Goal: Task Accomplishment & Management: Use online tool/utility

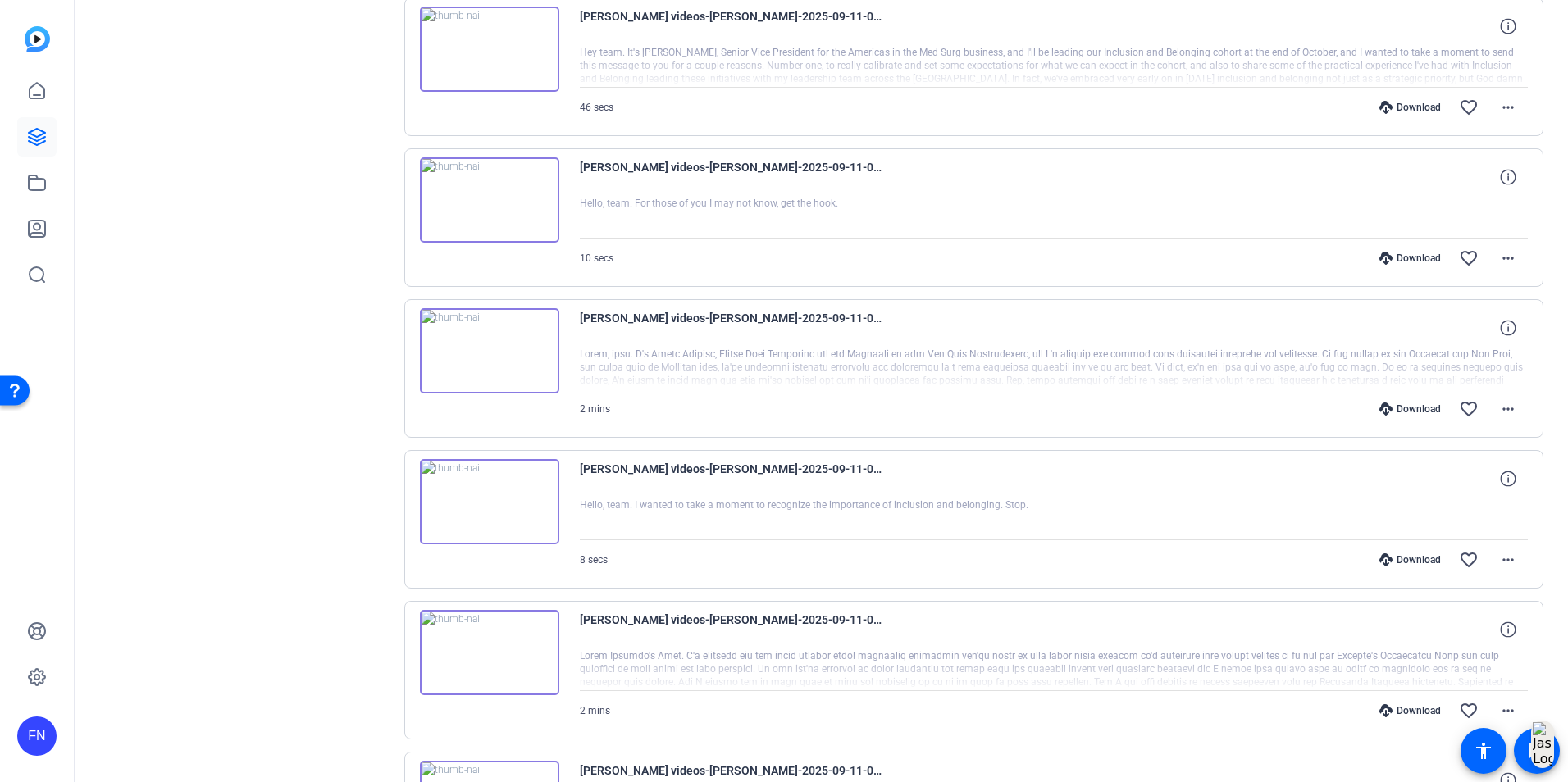
scroll to position [797, 0]
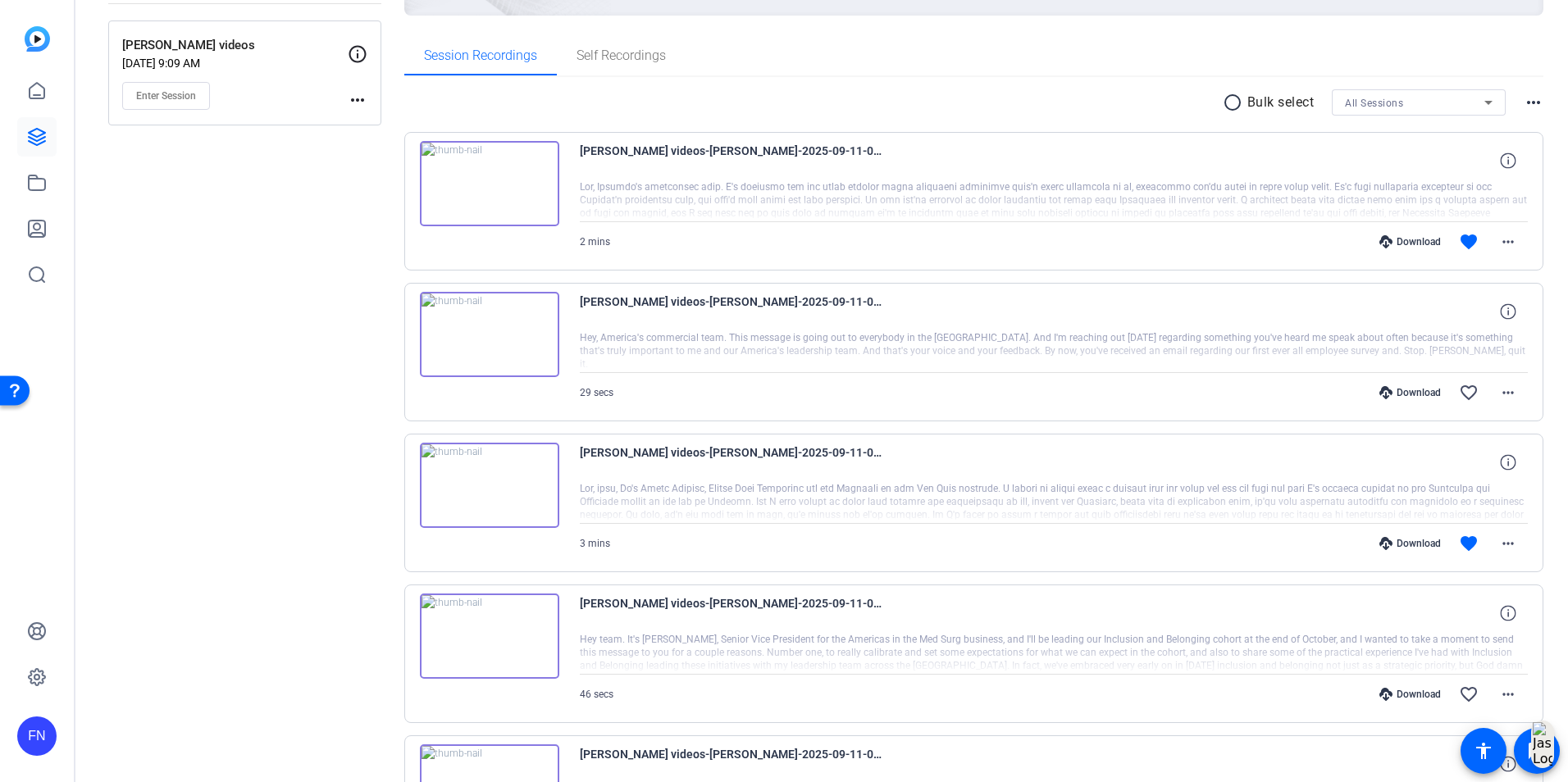
scroll to position [234, 0]
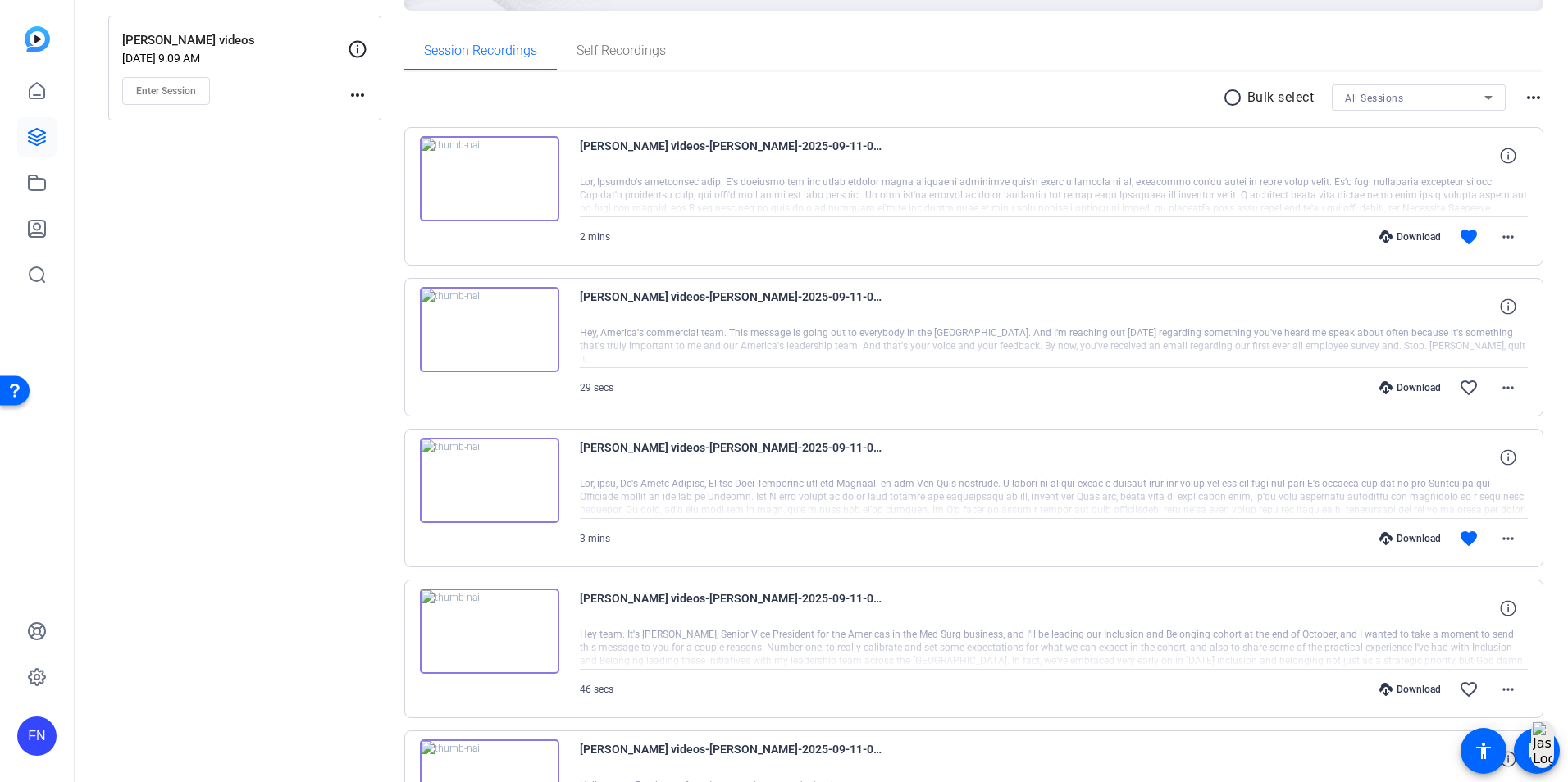
click at [507, 166] on img at bounding box center [489, 179] width 139 height 85
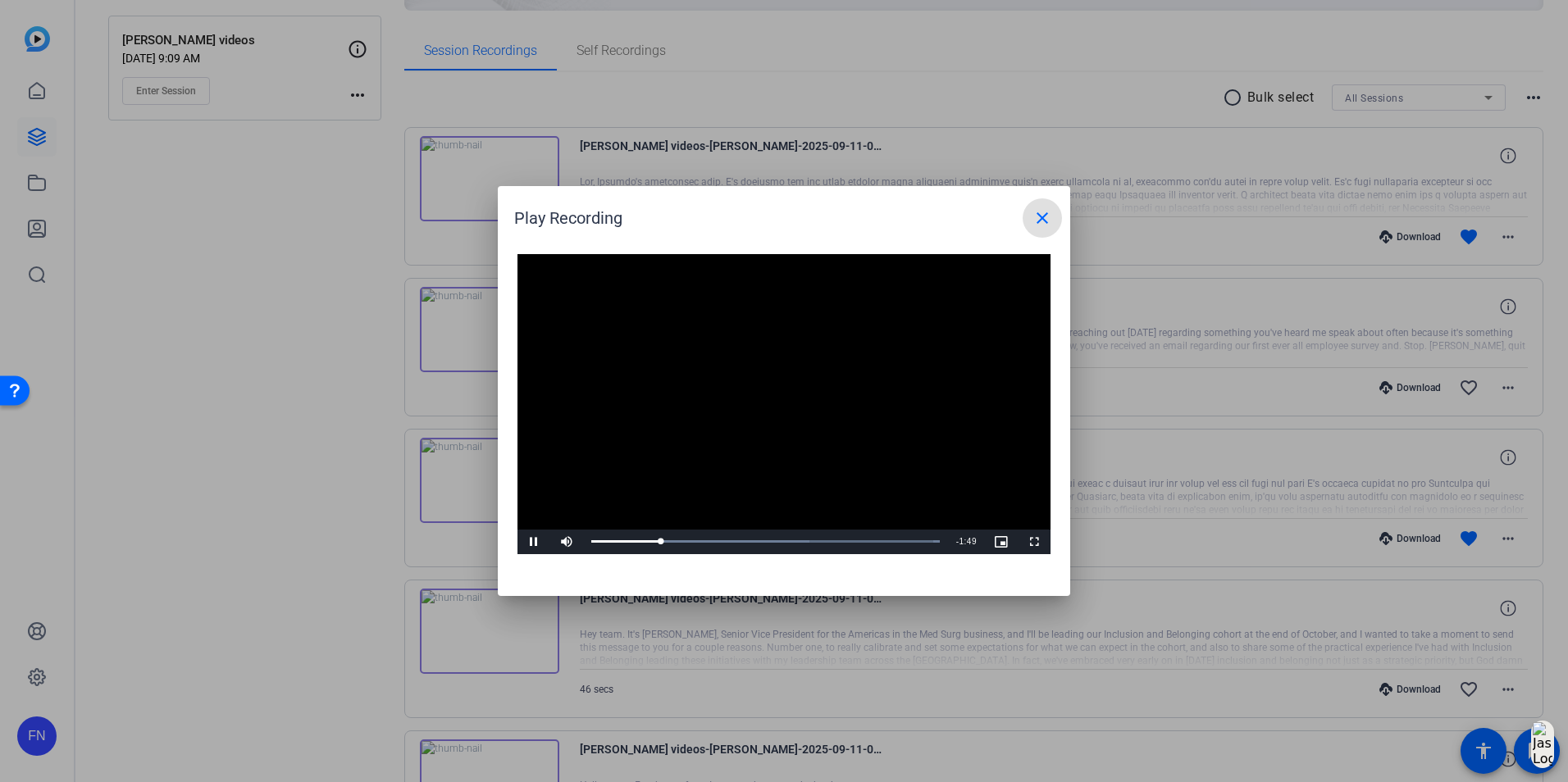
click at [796, 450] on video "Video Player" at bounding box center [783, 404] width 533 height 301
click at [642, 539] on div "0:19" at bounding box center [642, 541] width 1 height 4
click at [631, 455] on video "Video Player" at bounding box center [783, 404] width 533 height 301
click at [631, 449] on video "Video Player" at bounding box center [783, 404] width 533 height 301
click at [923, 449] on video "Video Player" at bounding box center [783, 404] width 533 height 301
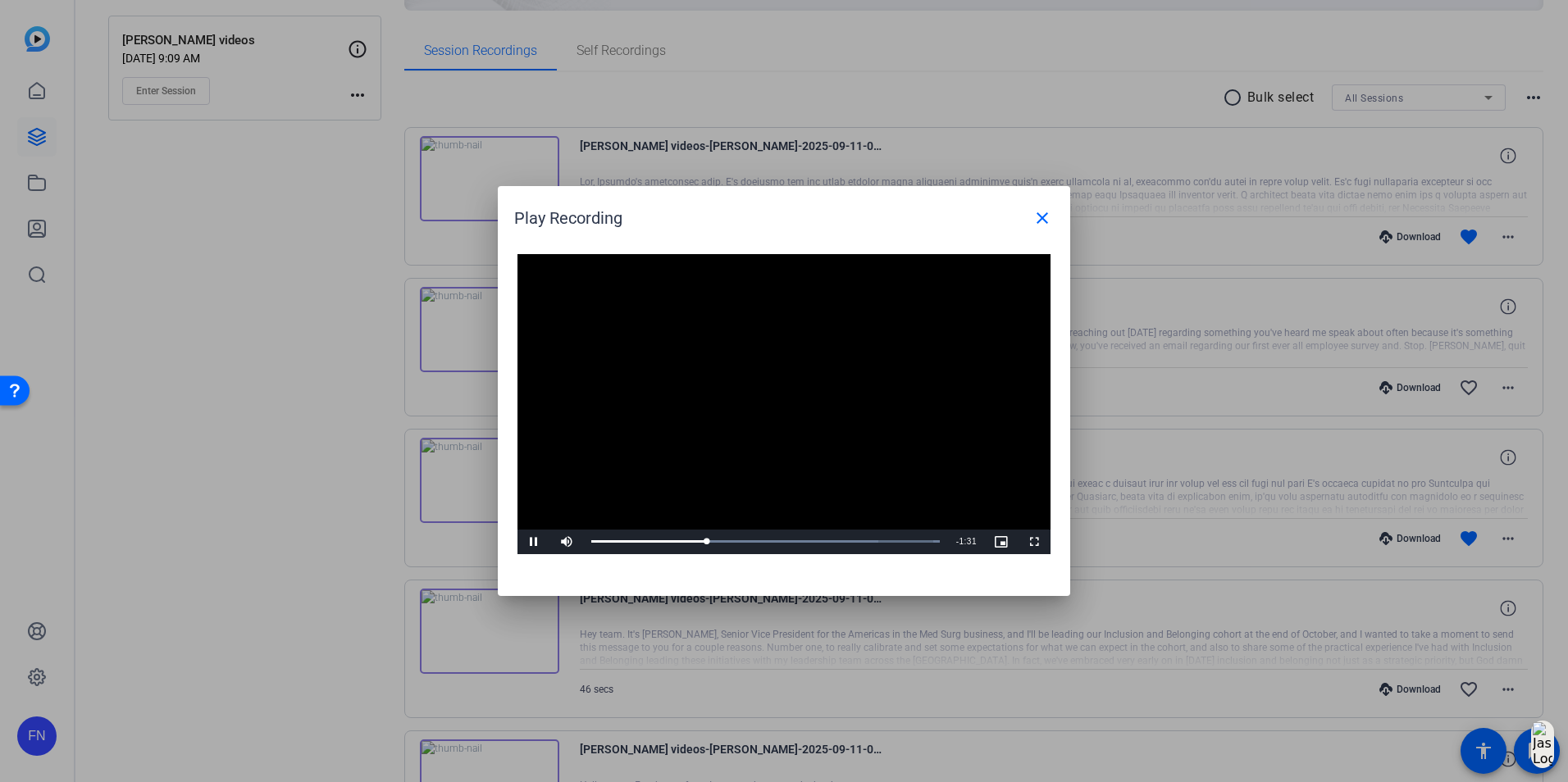
click at [777, 396] on video "Video Player" at bounding box center [783, 404] width 533 height 301
click at [885, 399] on video "Video Player" at bounding box center [783, 404] width 533 height 301
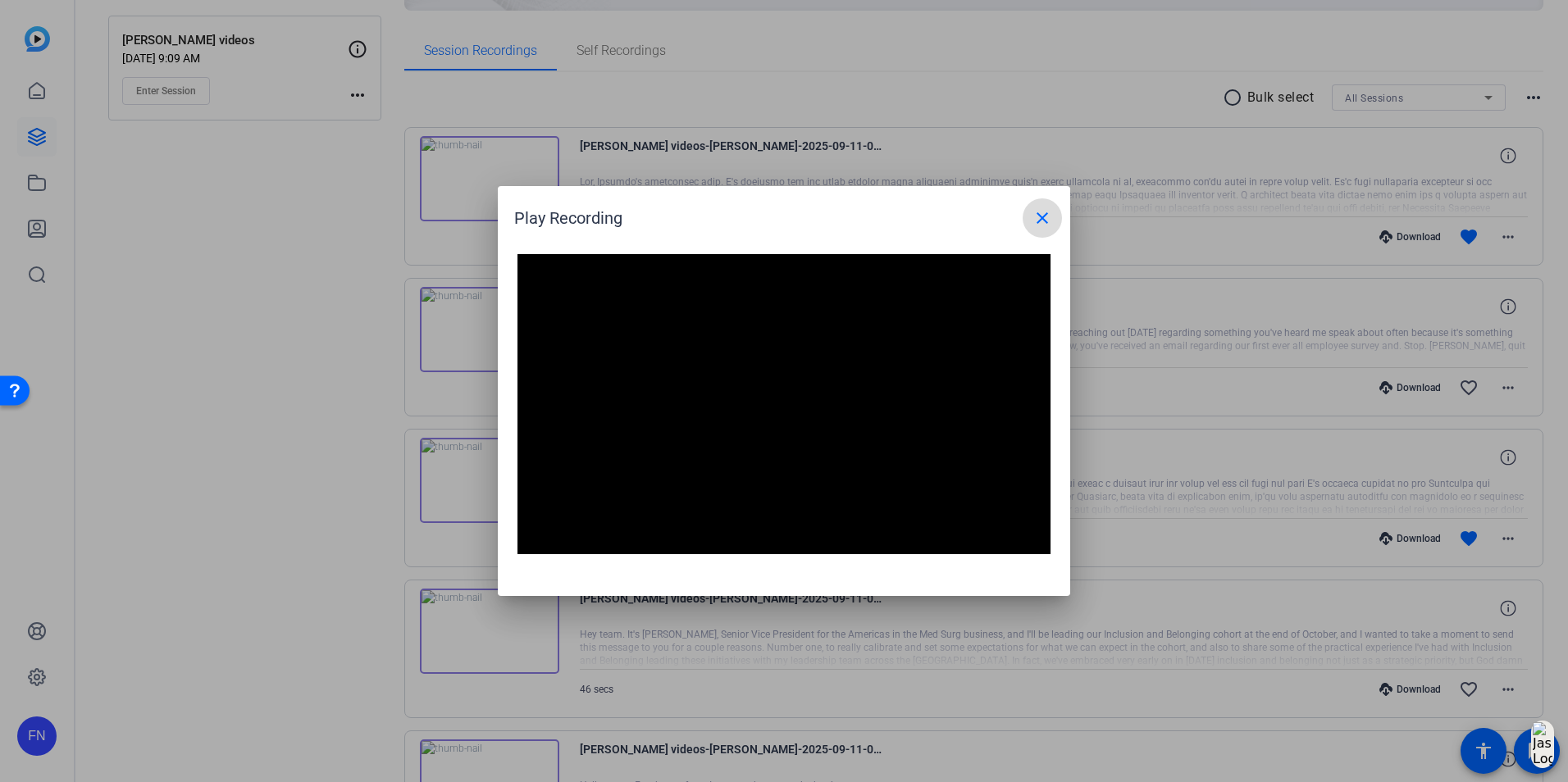
click at [1047, 217] on mat-icon "close" at bounding box center [1042, 218] width 19 height 19
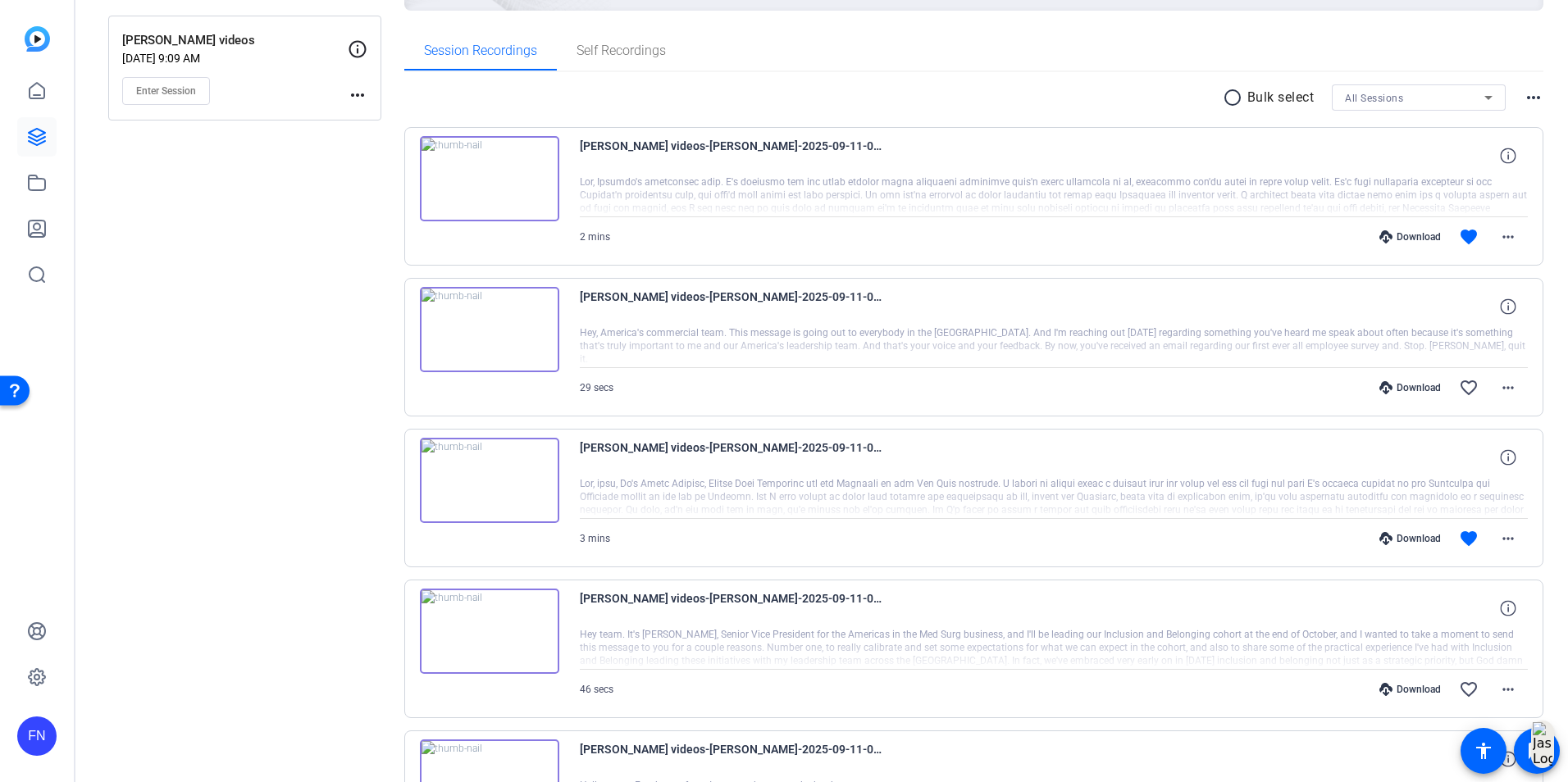
scroll to position [0, 0]
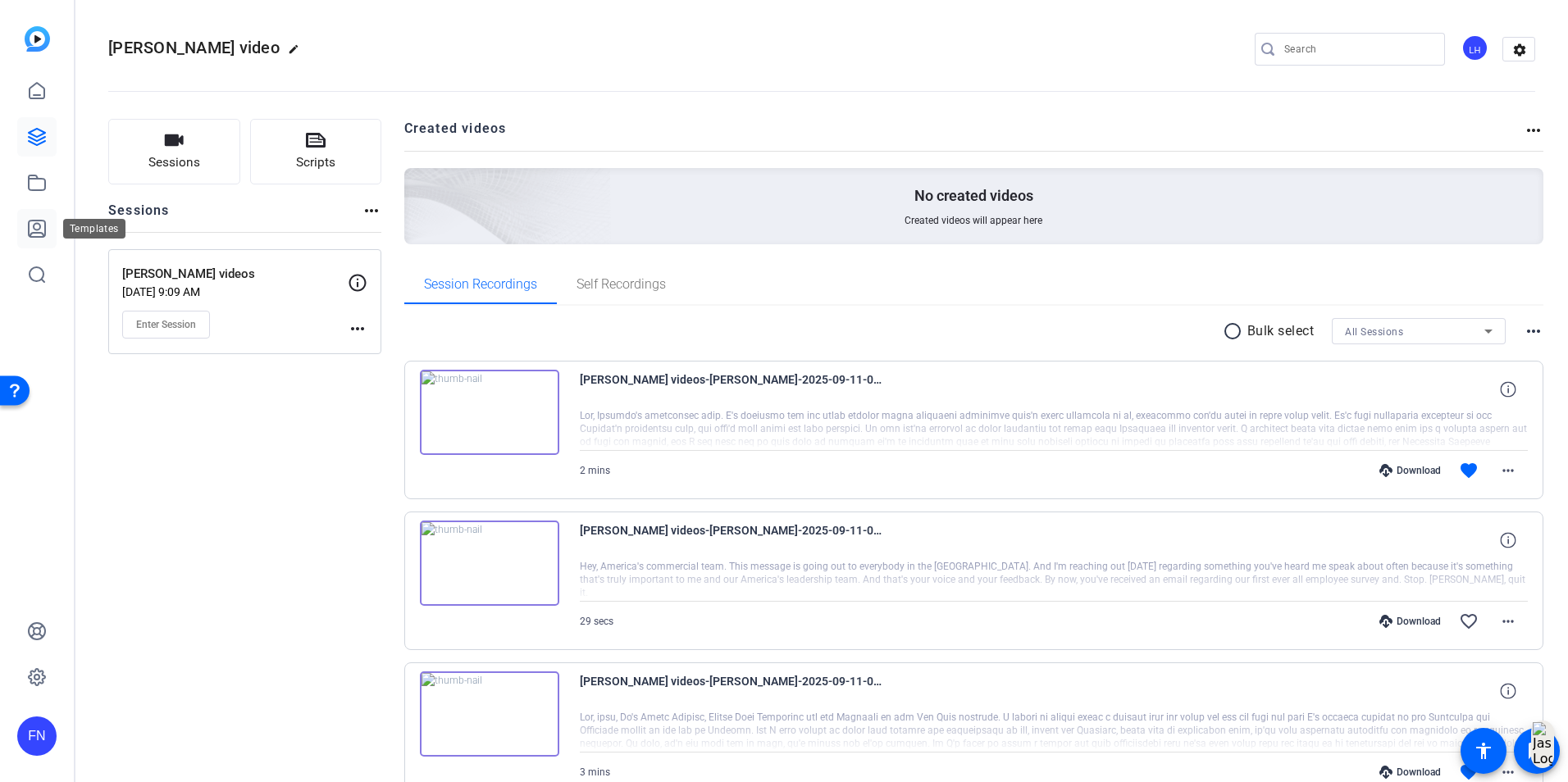
click at [35, 215] on link at bounding box center [37, 228] width 40 height 40
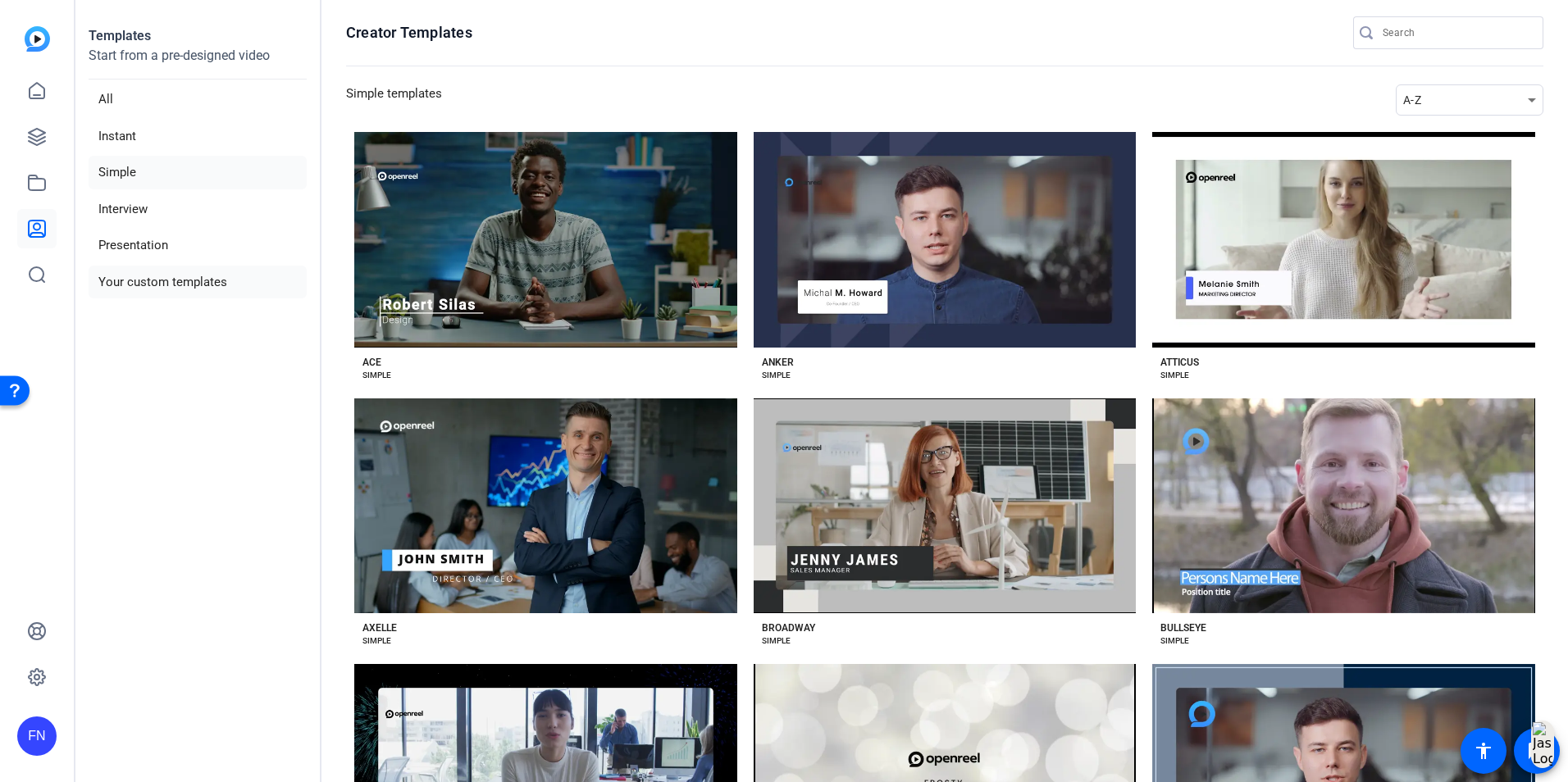
click at [160, 285] on li "Your custom templates" at bounding box center [198, 282] width 218 height 34
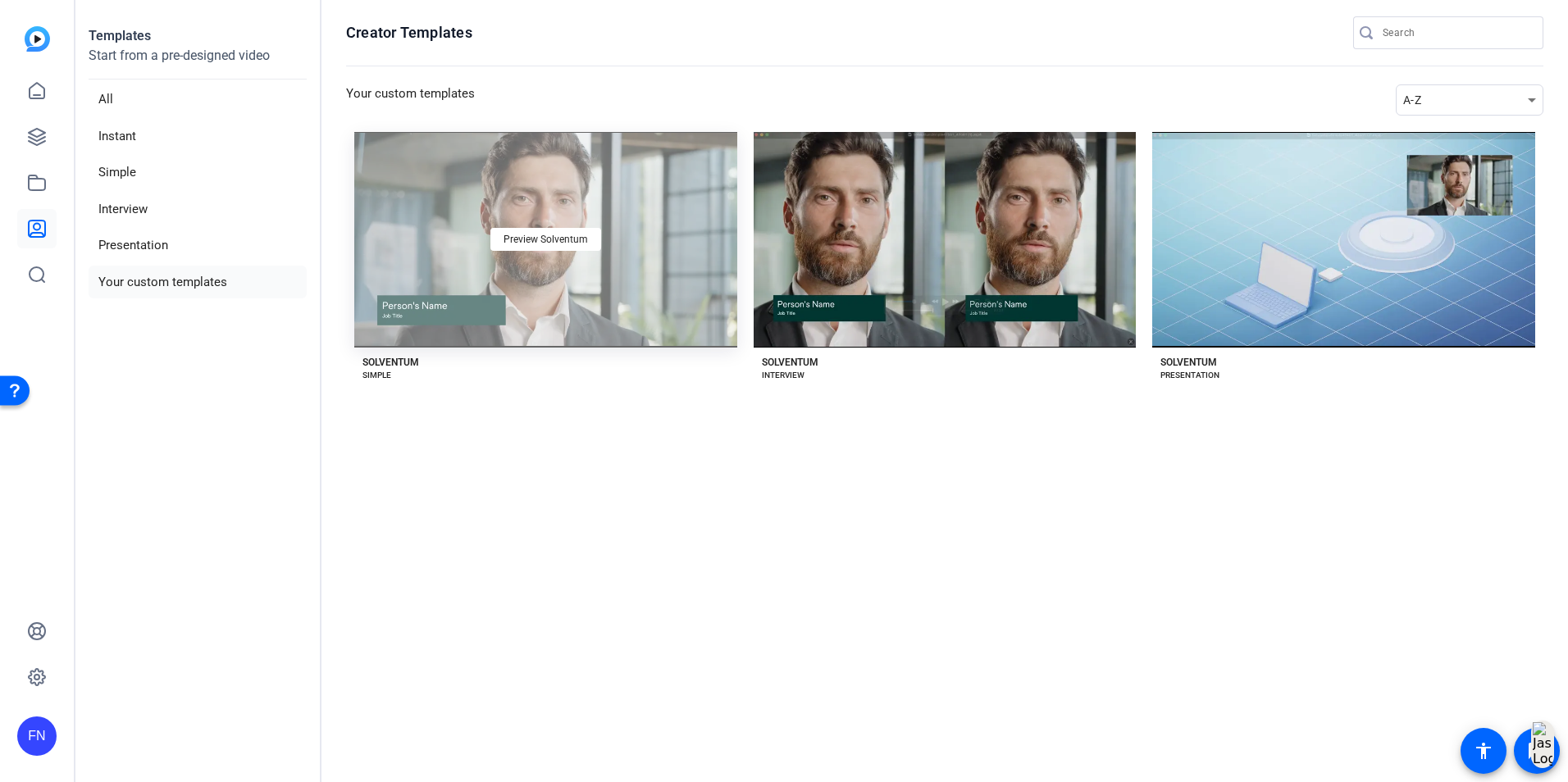
click at [528, 267] on div "Preview Solventum" at bounding box center [546, 240] width 383 height 216
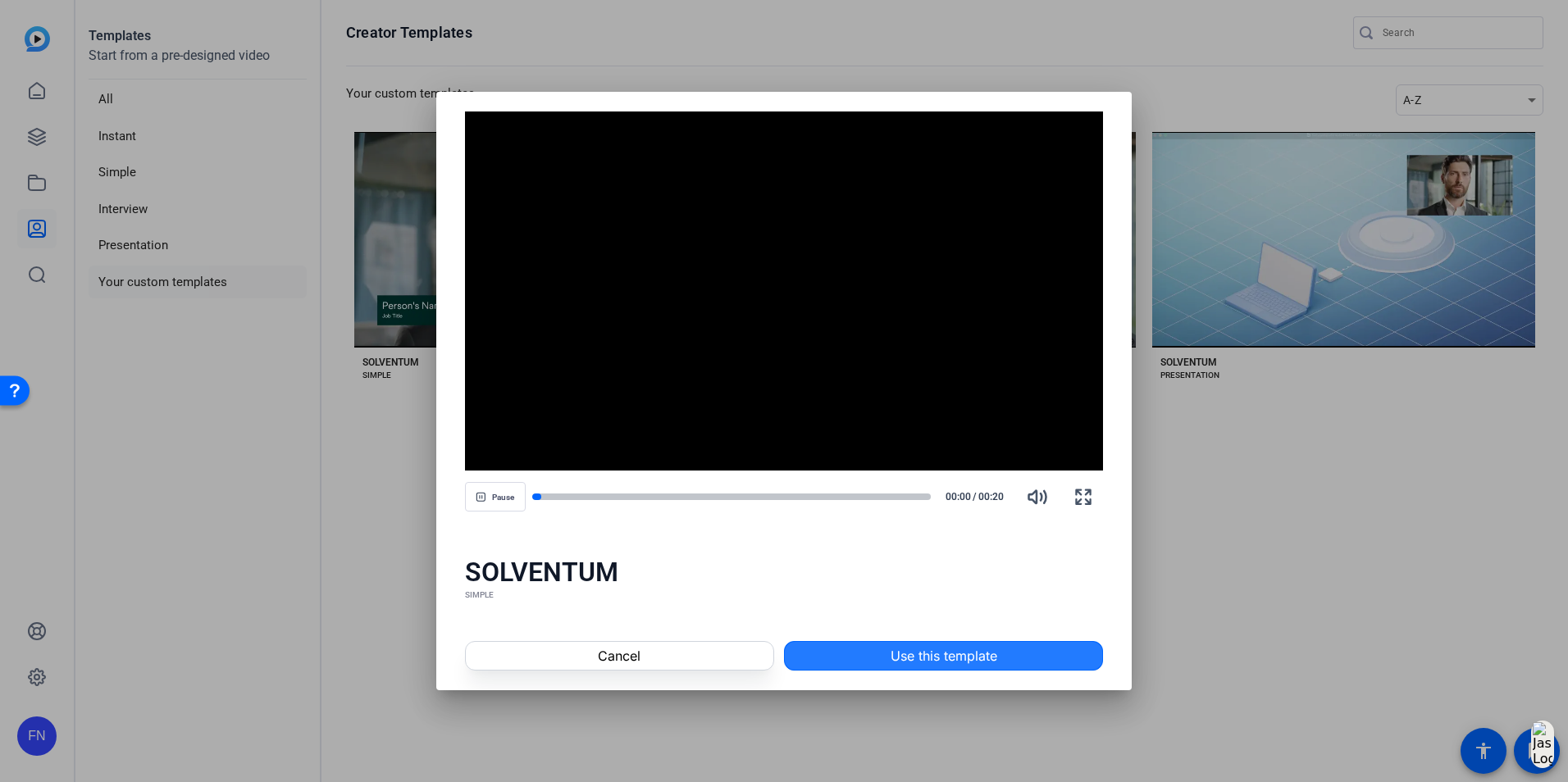
click at [925, 658] on span "Use this template" at bounding box center [944, 656] width 106 height 19
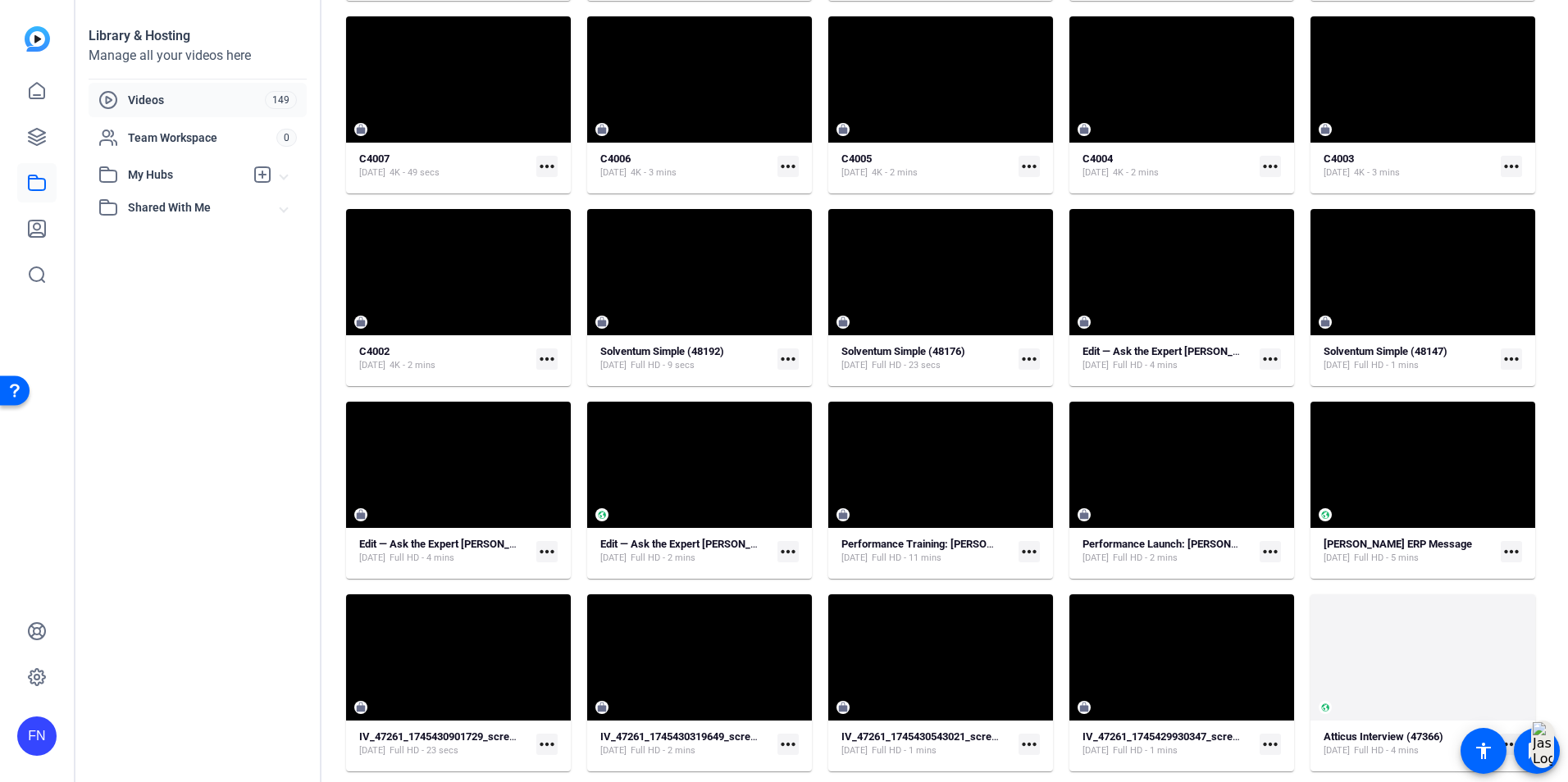
scroll to position [4945, 0]
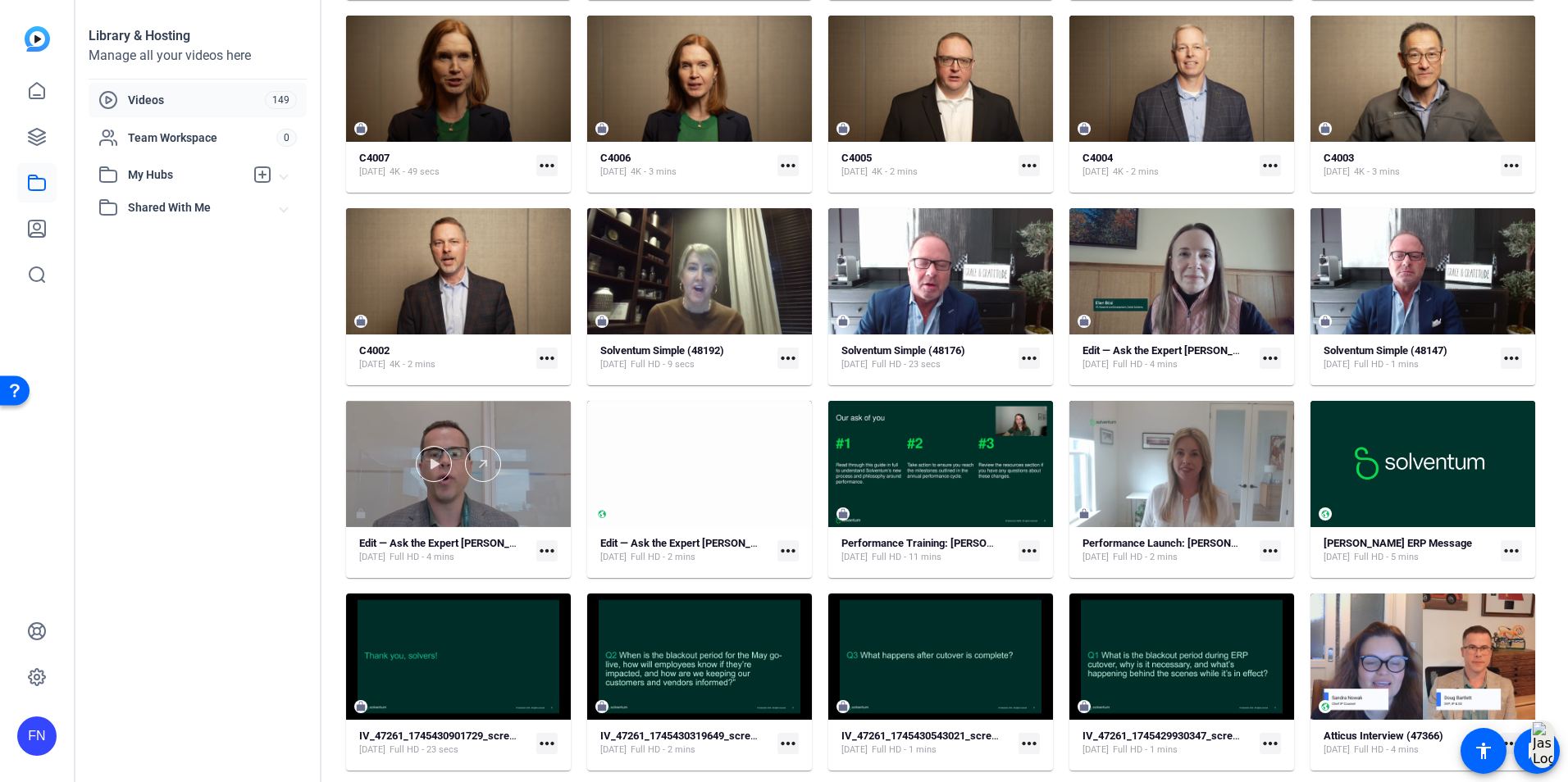
click at [436, 430] on div at bounding box center [458, 464] width 224 height 127
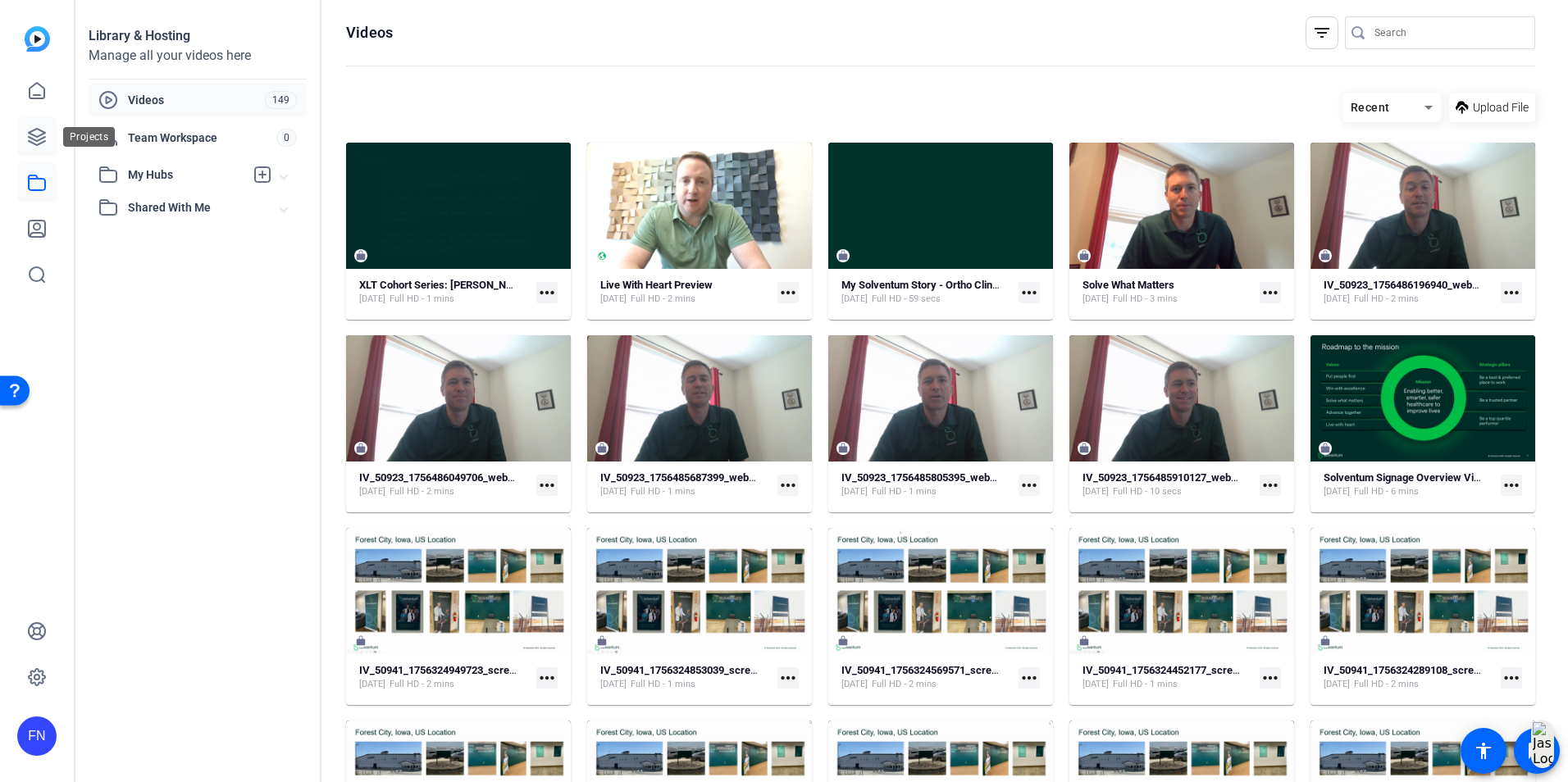
click at [34, 131] on icon at bounding box center [37, 136] width 16 height 16
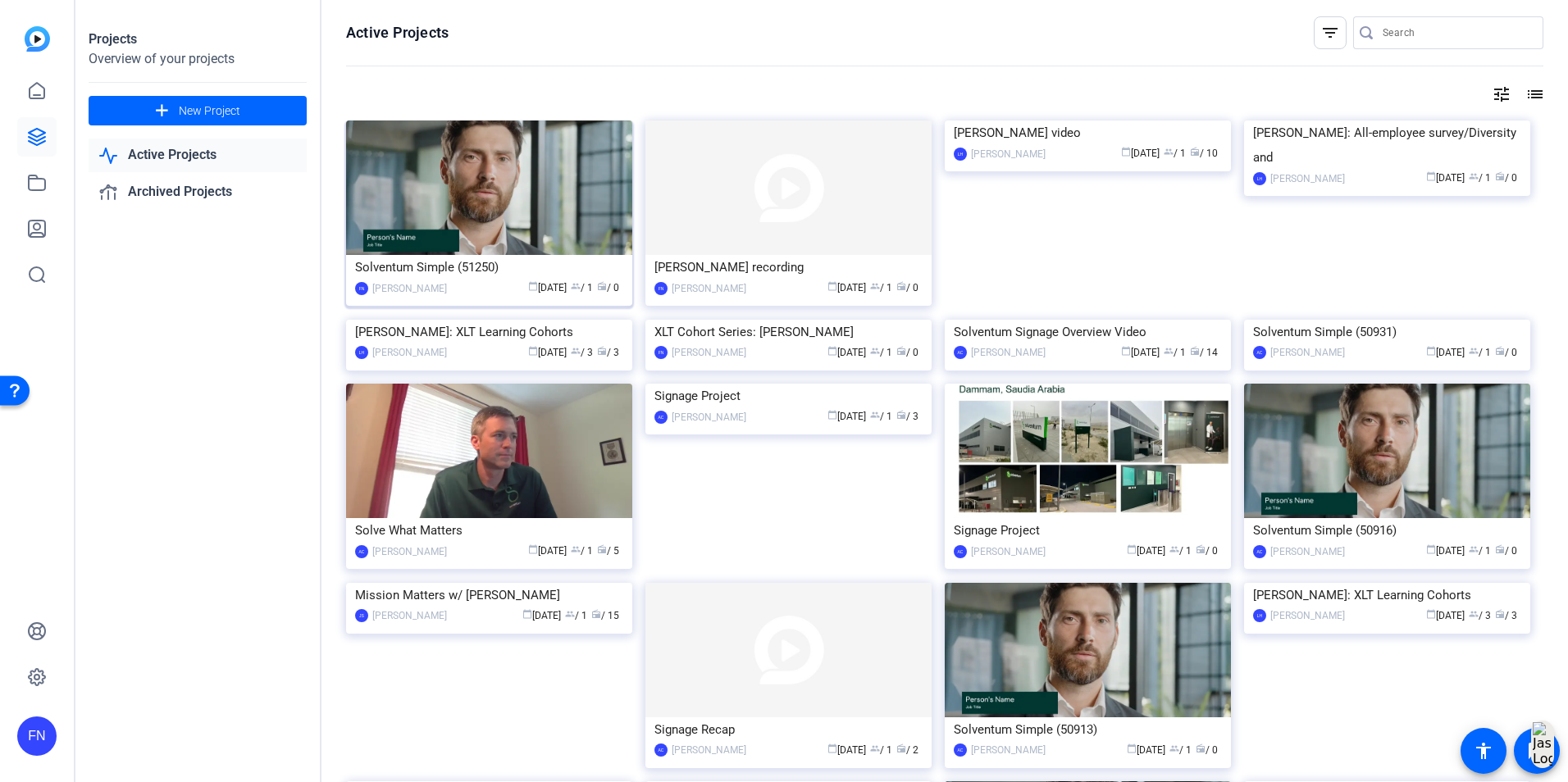
click at [426, 207] on img at bounding box center [489, 188] width 286 height 134
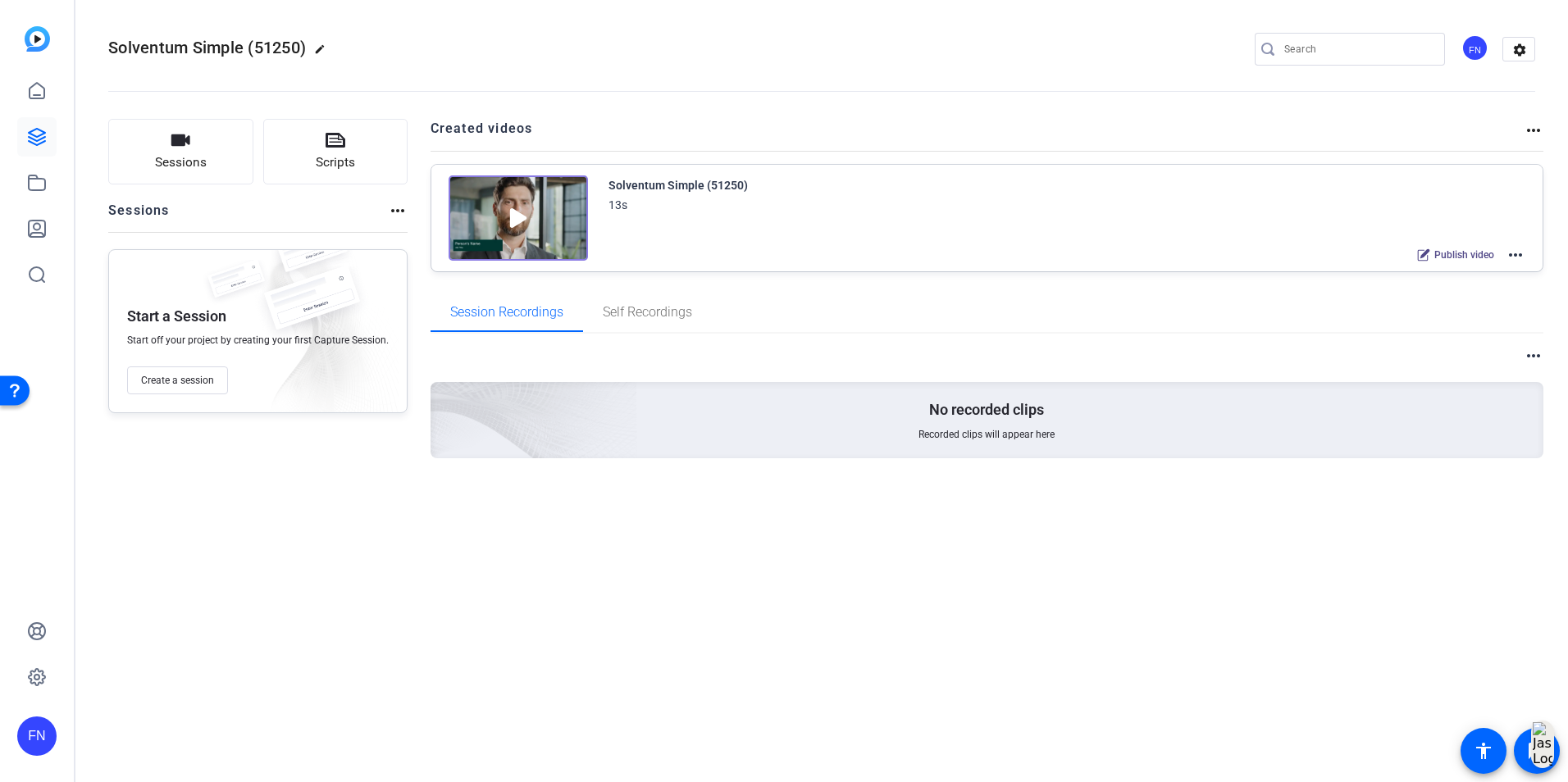
click at [1515, 254] on mat-icon "more_horiz" at bounding box center [1516, 255] width 19 height 19
click at [1498, 271] on span "Edit in Creator" at bounding box center [1456, 275] width 114 height 19
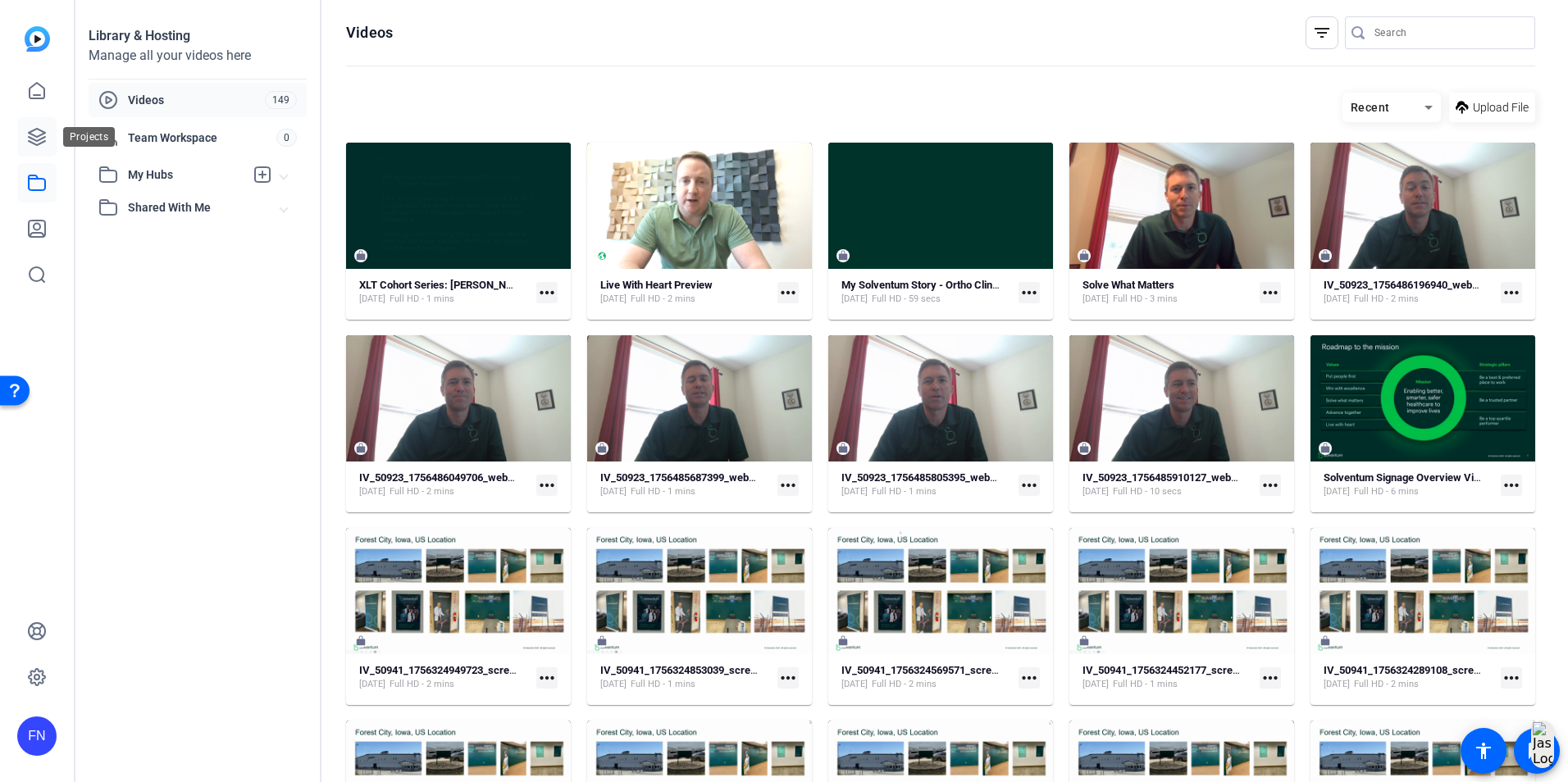
click at [36, 139] on icon at bounding box center [37, 137] width 19 height 19
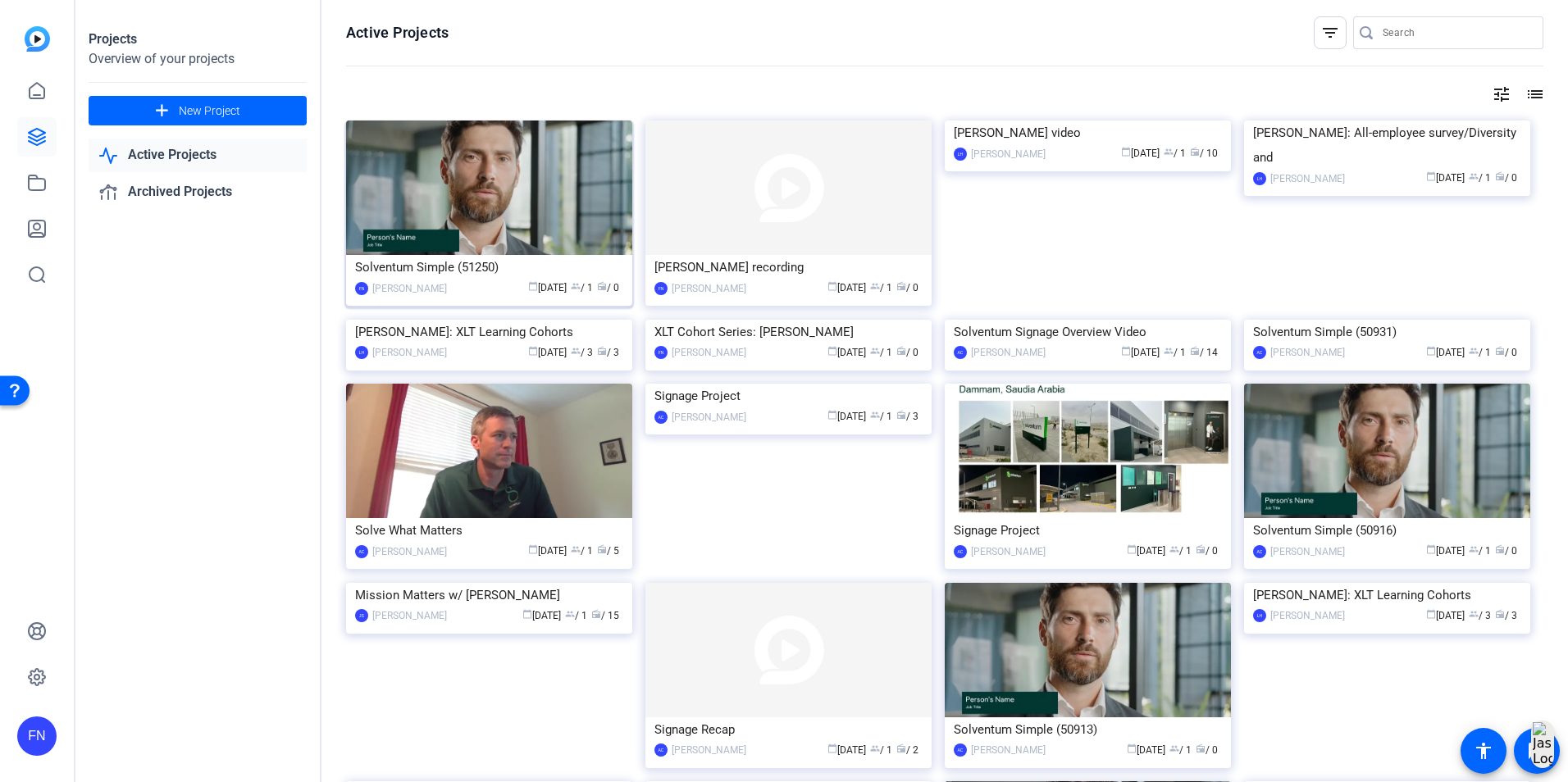
click at [532, 204] on img at bounding box center [489, 188] width 286 height 134
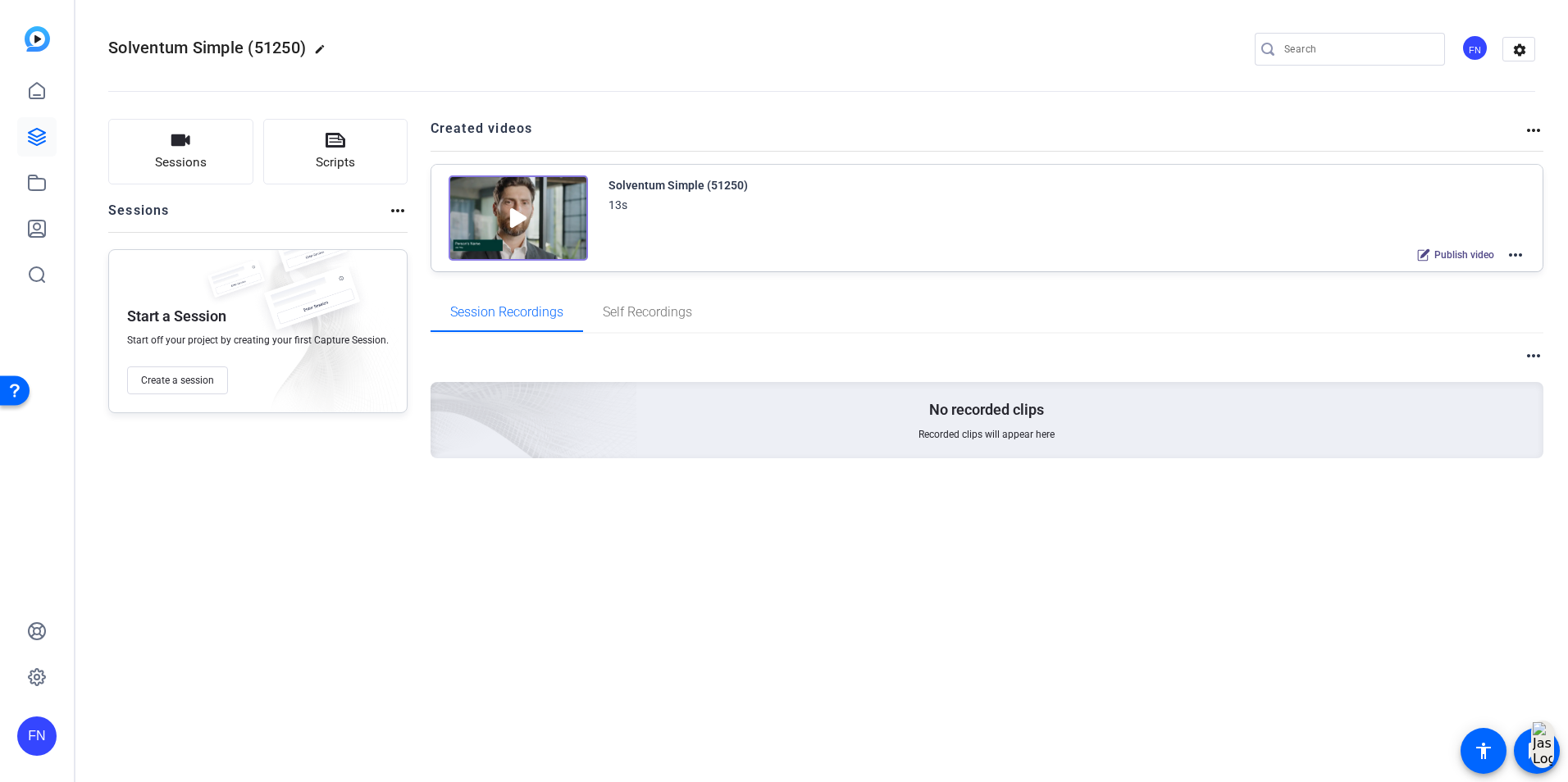
click at [1520, 133] on h2 "Created videos" at bounding box center [977, 134] width 1094 height 32
drag, startPoint x: 1520, startPoint y: 133, endPoint x: 1536, endPoint y: 132, distance: 16.0
click at [1536, 132] on mat-icon "more_horiz" at bounding box center [1533, 130] width 19 height 19
click at [1525, 253] on div at bounding box center [784, 391] width 1568 height 782
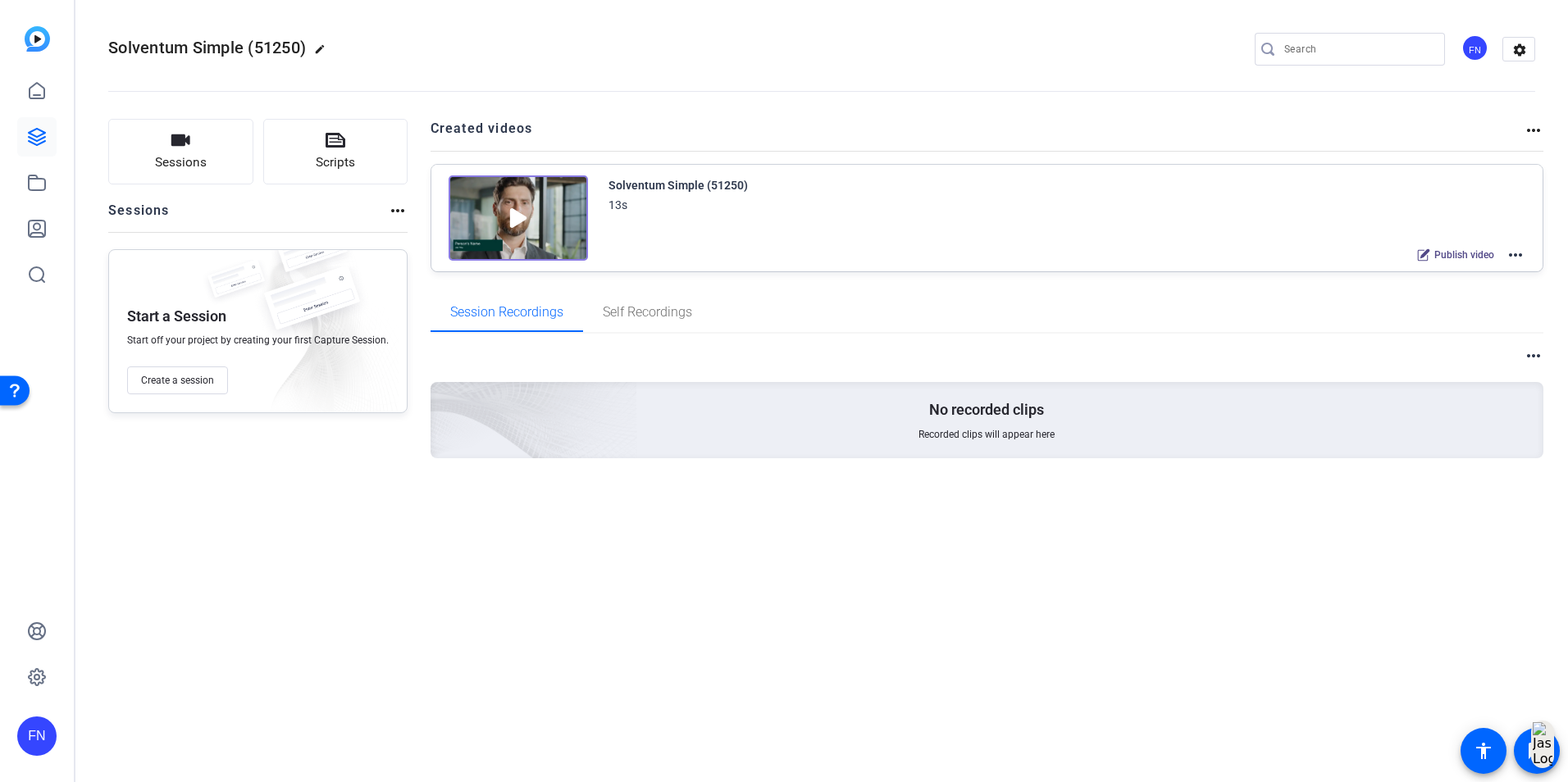
click at [1518, 266] on div "Solventum Simple (51250) 13s Publish video more_horiz" at bounding box center [987, 218] width 1113 height 106
click at [1518, 258] on mat-icon "more_horiz" at bounding box center [1516, 255] width 19 height 19
click at [1498, 338] on span "Archive" at bounding box center [1456, 336] width 114 height 19
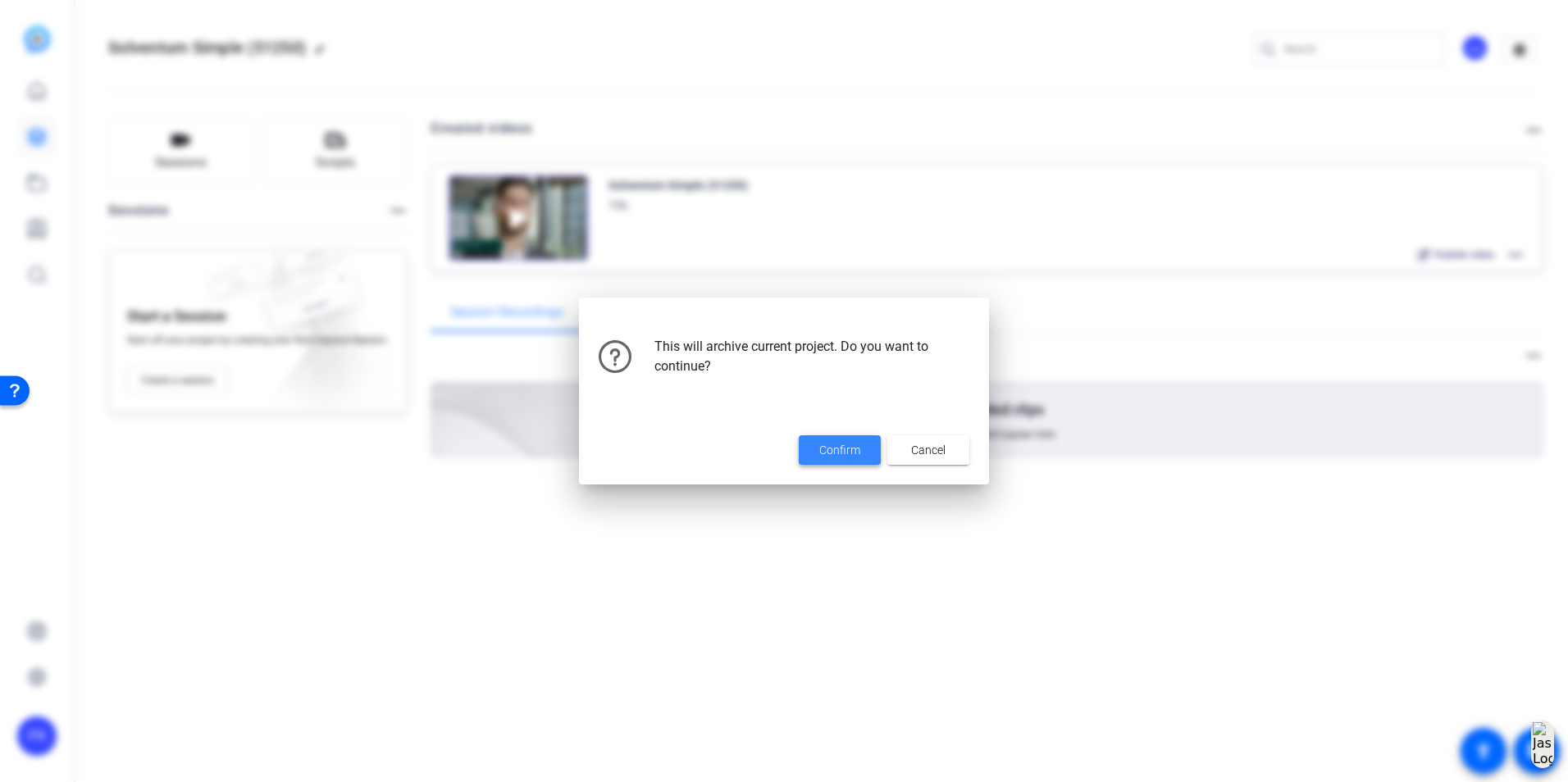
click at [847, 459] on span at bounding box center [839, 449] width 82 height 40
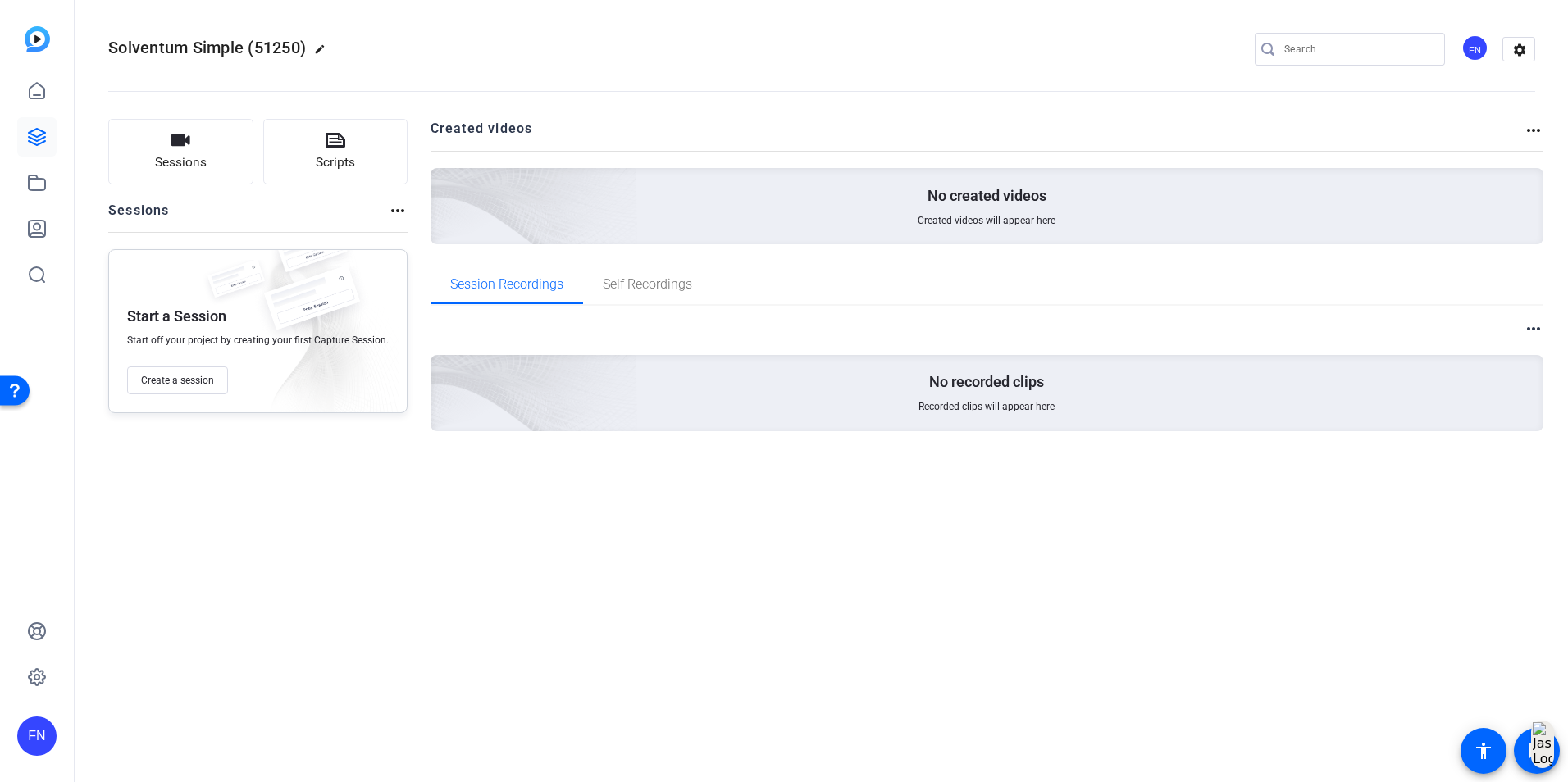
click at [320, 53] on mat-icon "edit" at bounding box center [324, 53] width 19 height 19
click at [1521, 57] on mat-icon "settings" at bounding box center [1520, 49] width 33 height 24
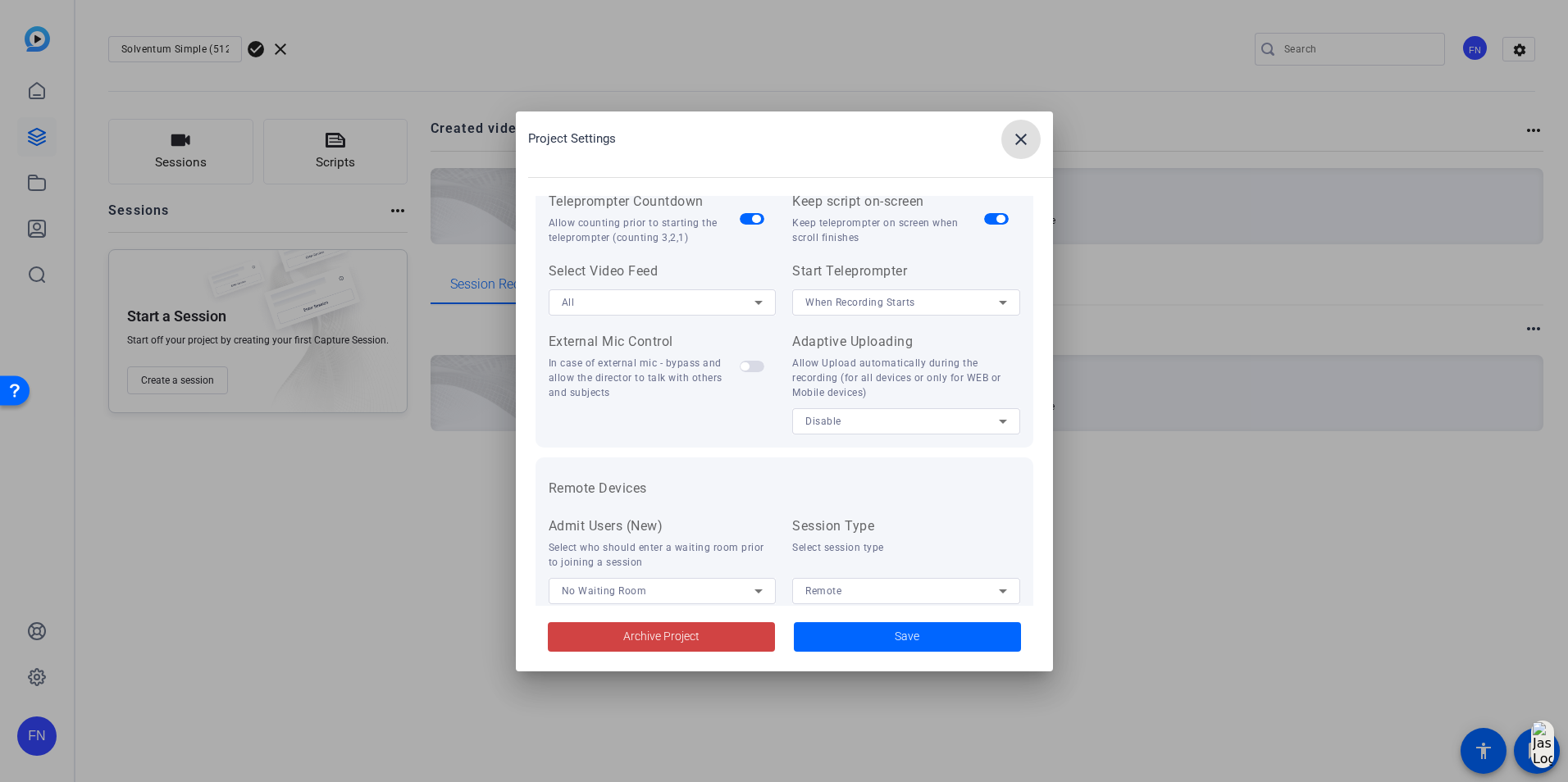
scroll to position [338, 0]
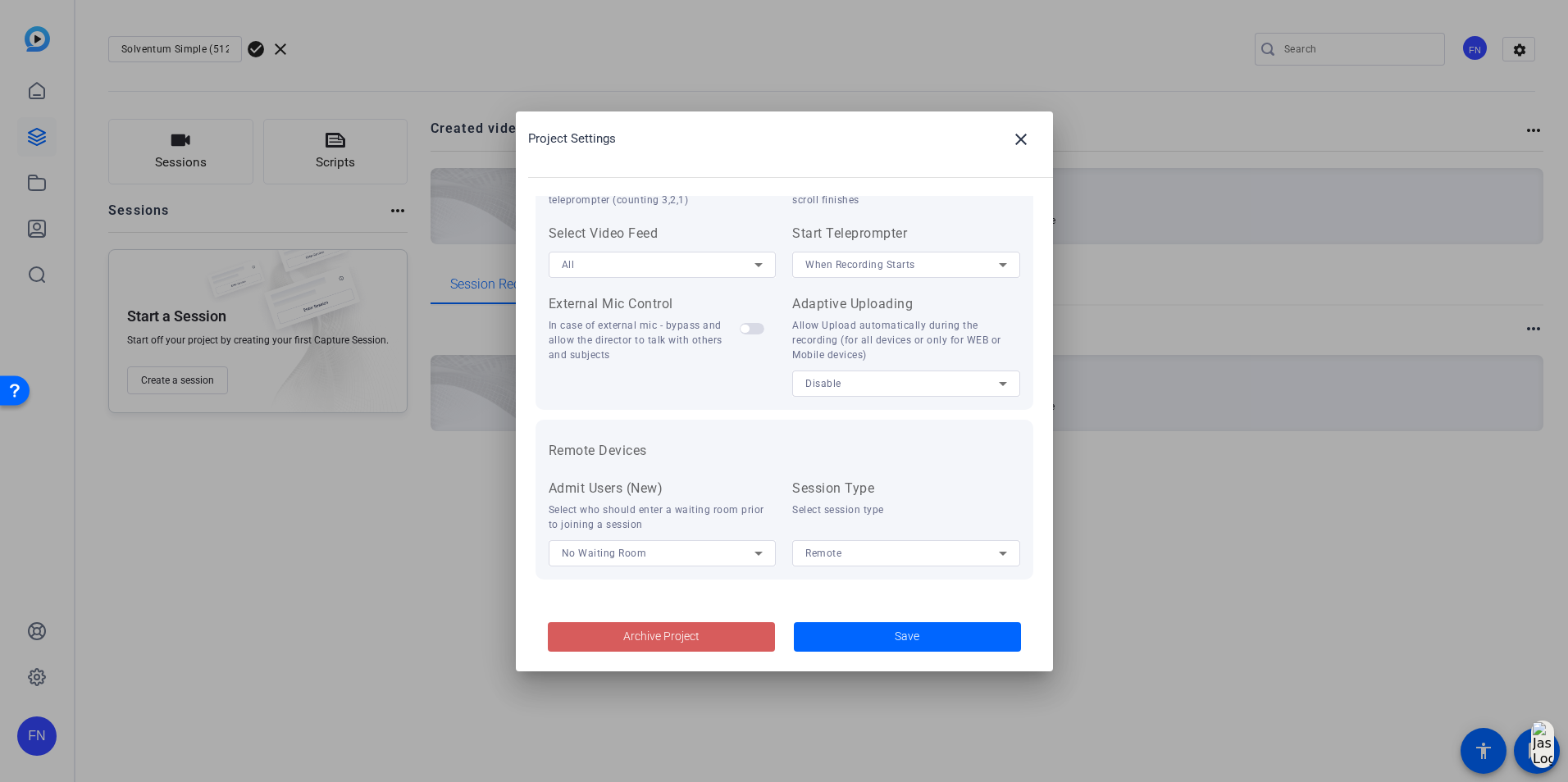
click at [689, 634] on span "Archive Project" at bounding box center [661, 637] width 76 height 17
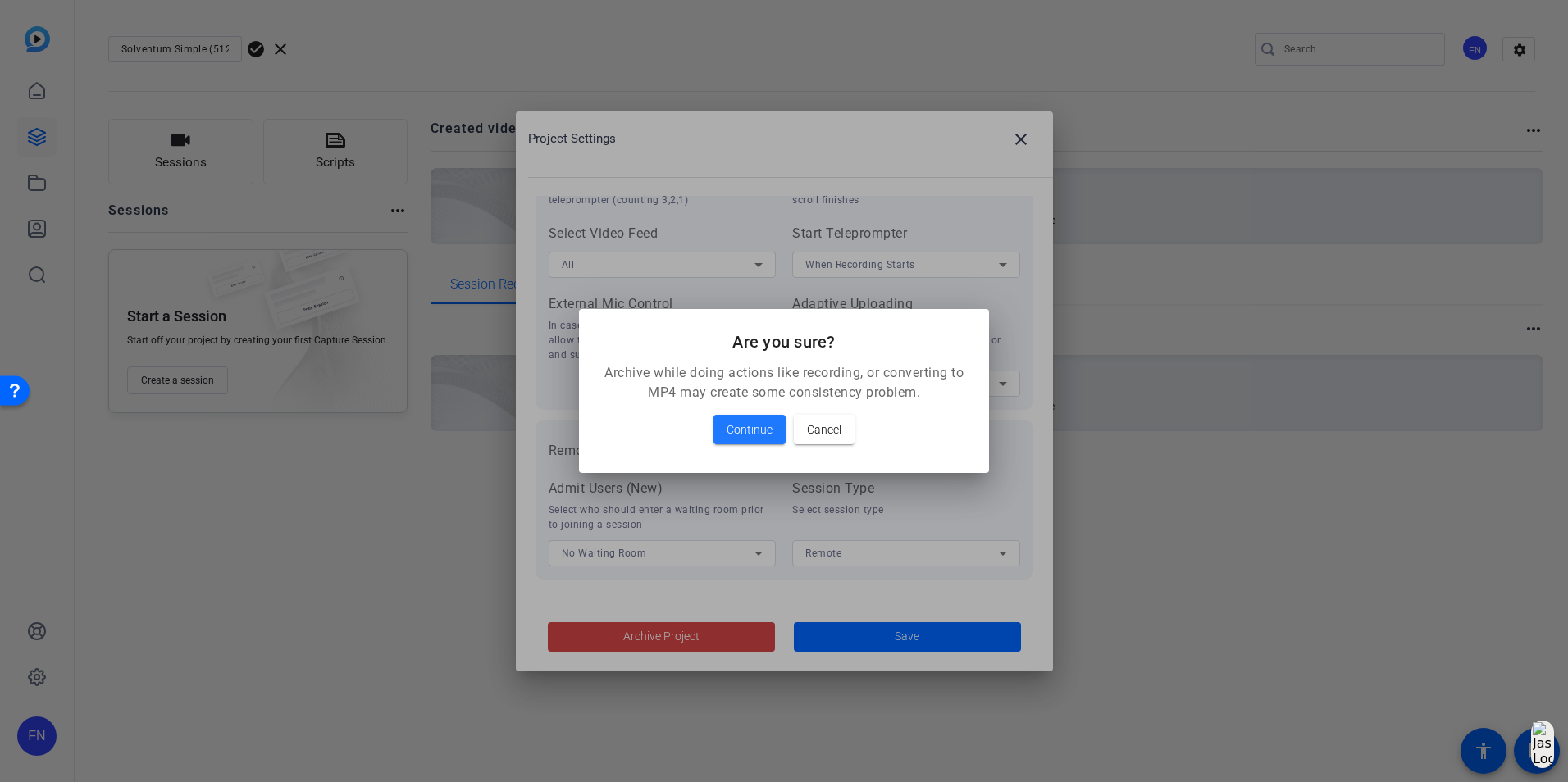
click at [749, 406] on mat-dialog-content "Archive while doing actions like recording, or converting to MP4 may create som…" at bounding box center [784, 419] width 410 height 110
click at [749, 419] on span at bounding box center [749, 429] width 73 height 40
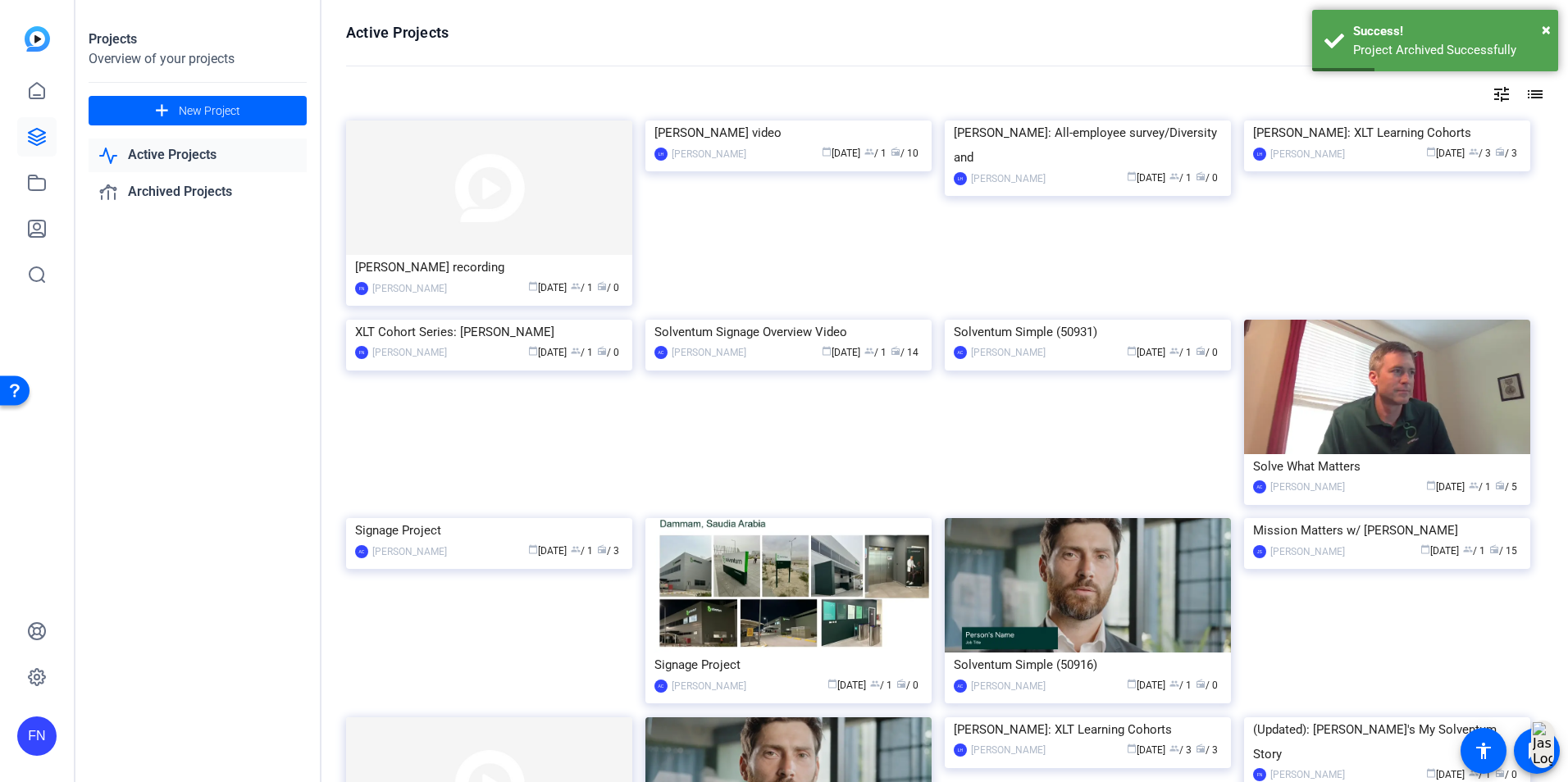
drag, startPoint x: 482, startPoint y: 195, endPoint x: 492, endPoint y: 195, distance: 10.0
click at [482, 195] on img at bounding box center [489, 188] width 286 height 134
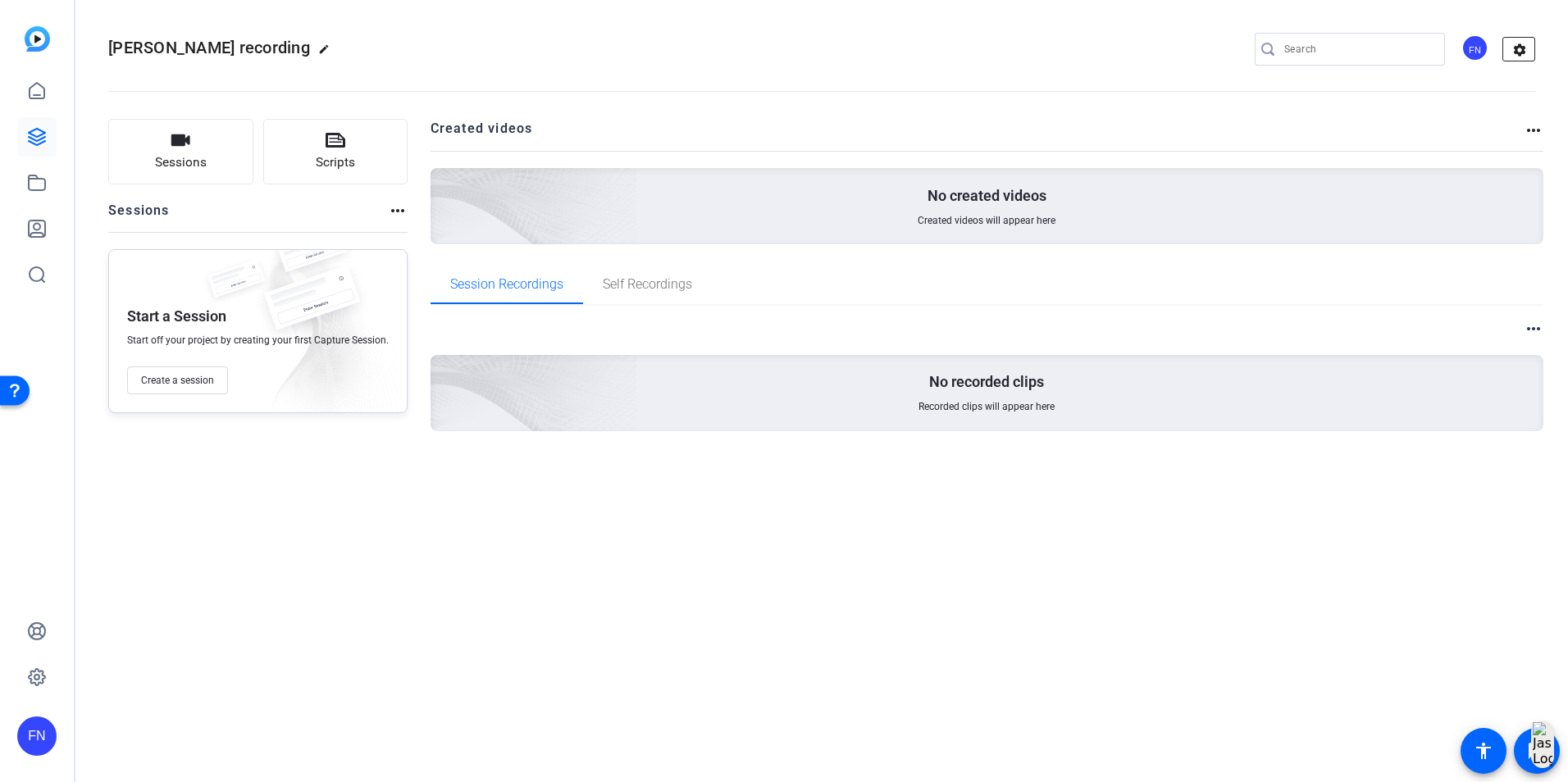
click at [1525, 51] on mat-icon "settings" at bounding box center [1520, 49] width 33 height 24
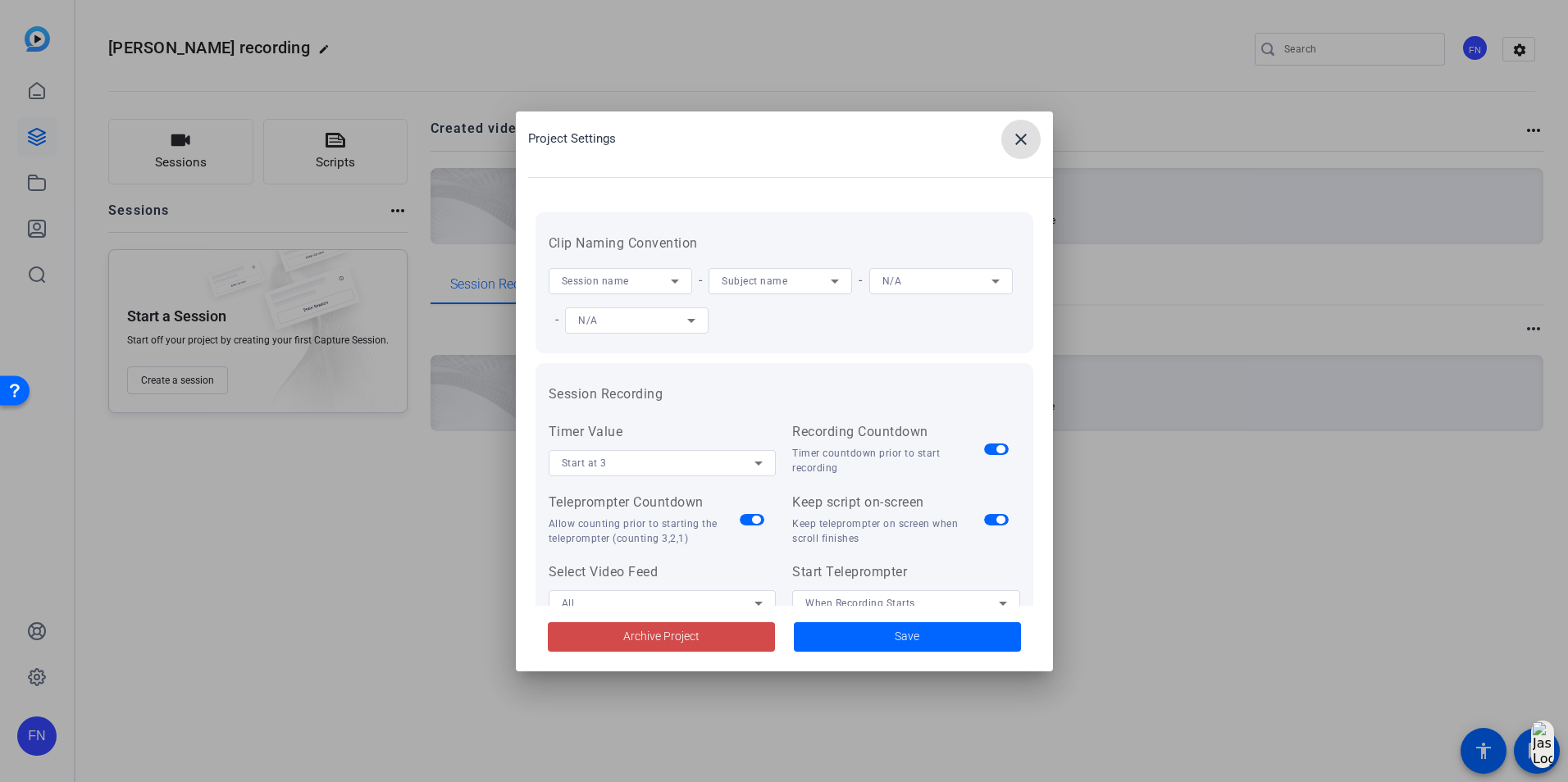
click at [731, 625] on span at bounding box center [661, 637] width 227 height 40
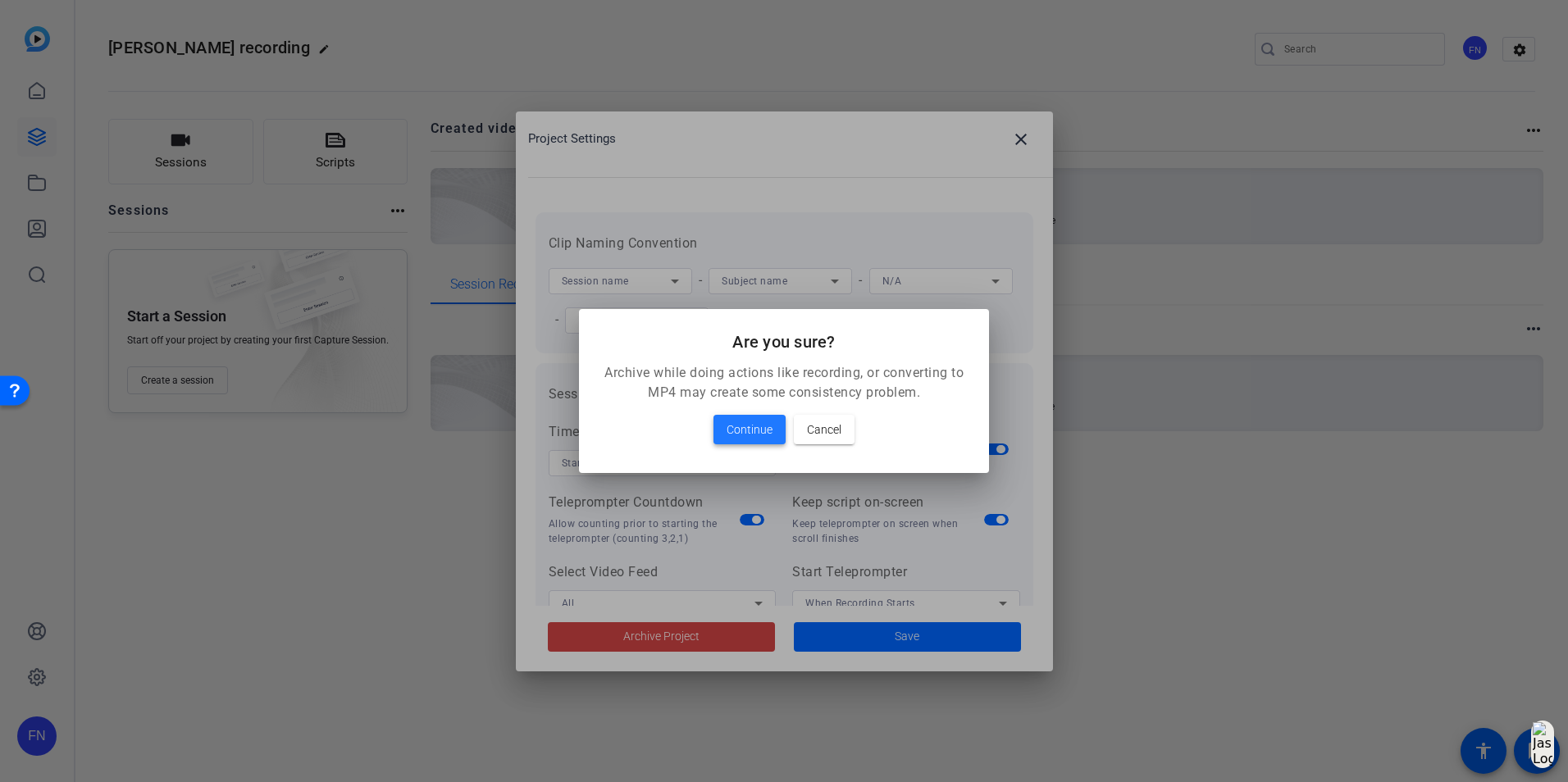
click at [740, 429] on span "Continue" at bounding box center [750, 429] width 46 height 19
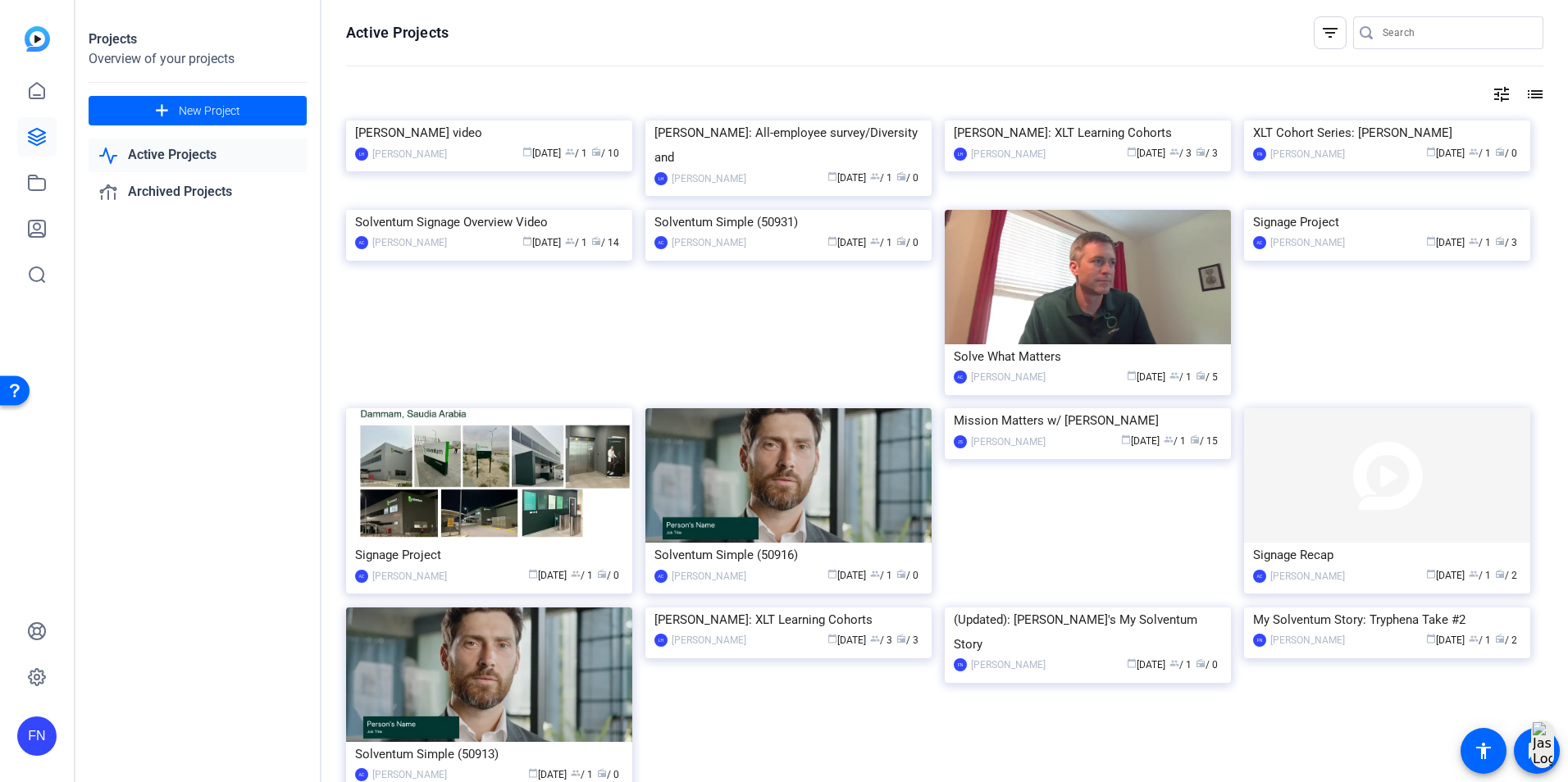
click at [51, 749] on div "FN" at bounding box center [37, 737] width 40 height 40
click at [199, 710] on span at bounding box center [202, 722] width 40 height 40
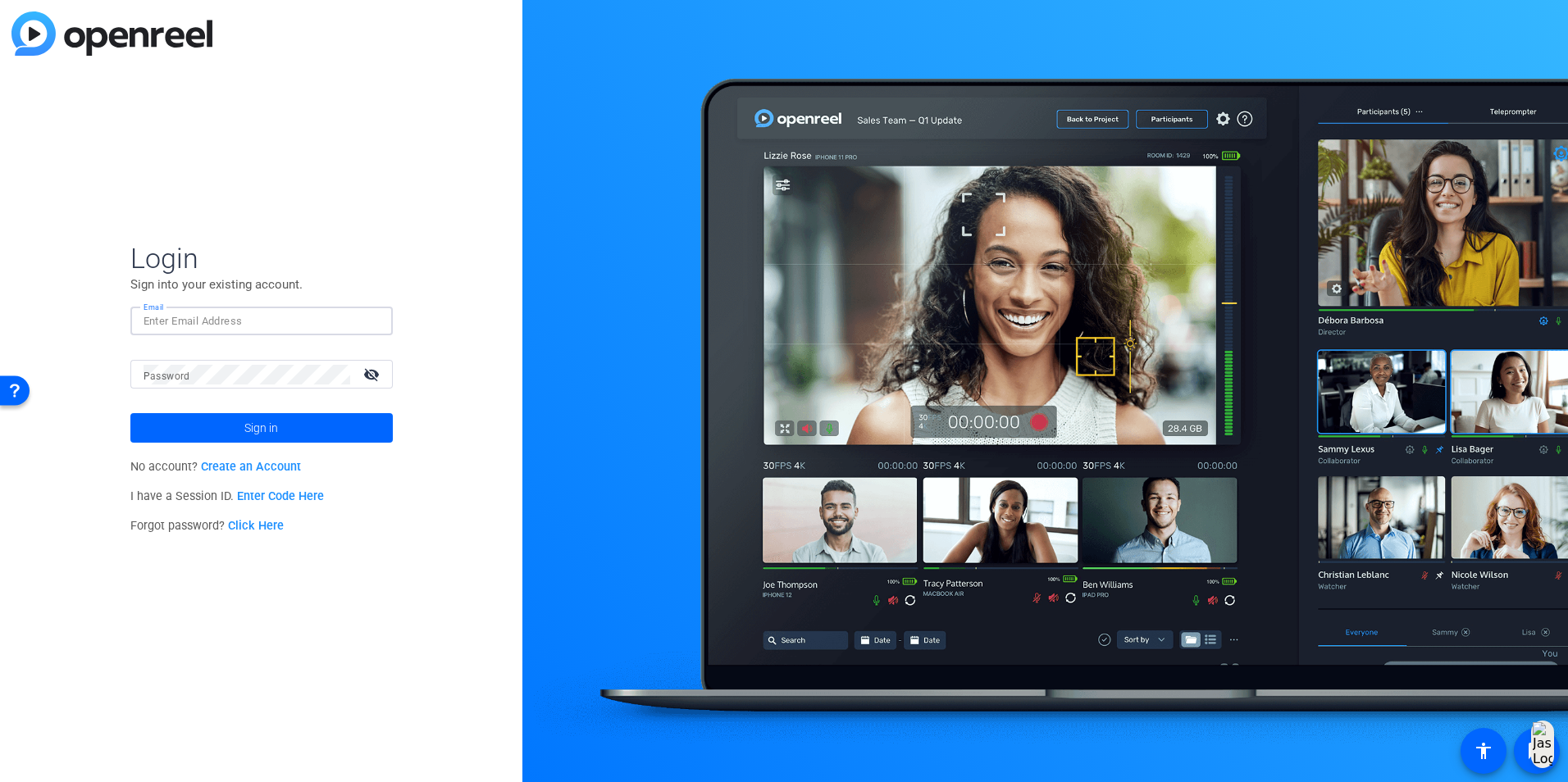
click at [176, 317] on input "Email" at bounding box center [261, 321] width 236 height 19
click at [348, 321] on input "Email" at bounding box center [261, 321] width 236 height 19
paste input "lhenry-moss@solventum.com"
type input "lhenry-moss@solventum.com"
click at [168, 379] on mat-label "Password" at bounding box center [166, 377] width 46 height 12
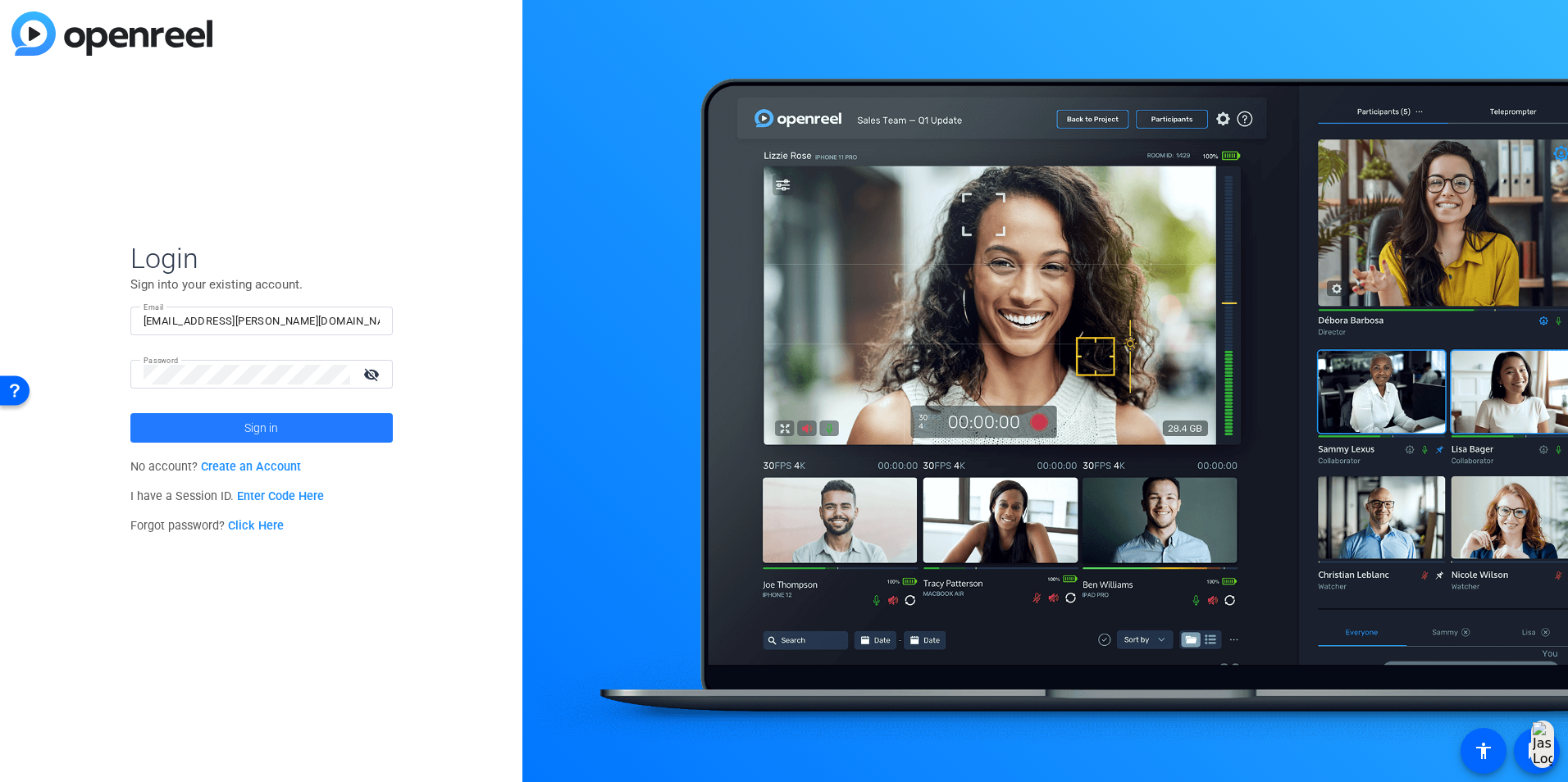
click at [219, 430] on span at bounding box center [262, 428] width 263 height 40
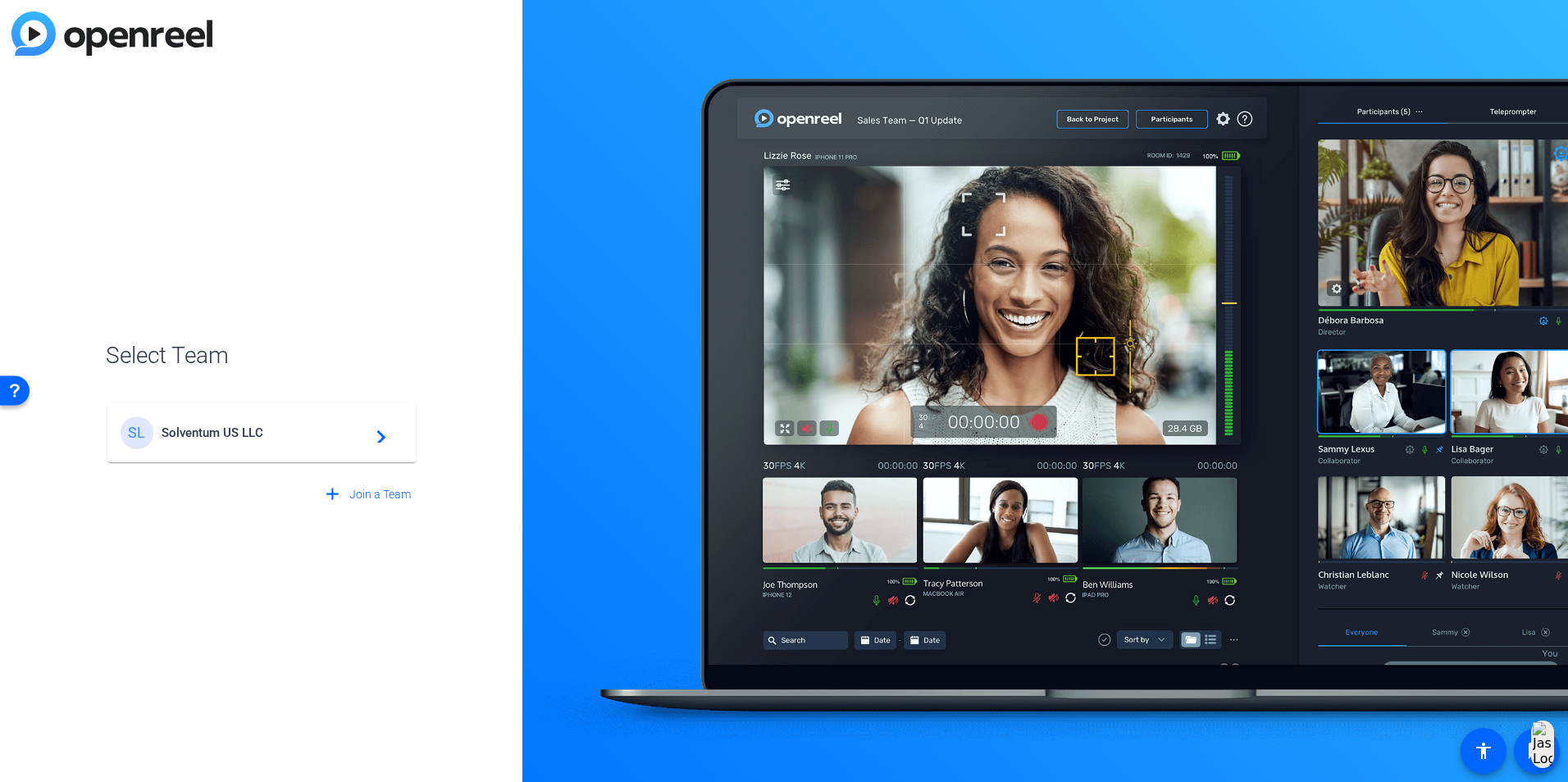
click at [229, 453] on mat-card-content "SL Solventum US LLC navigate_next" at bounding box center [261, 432] width 308 height 59
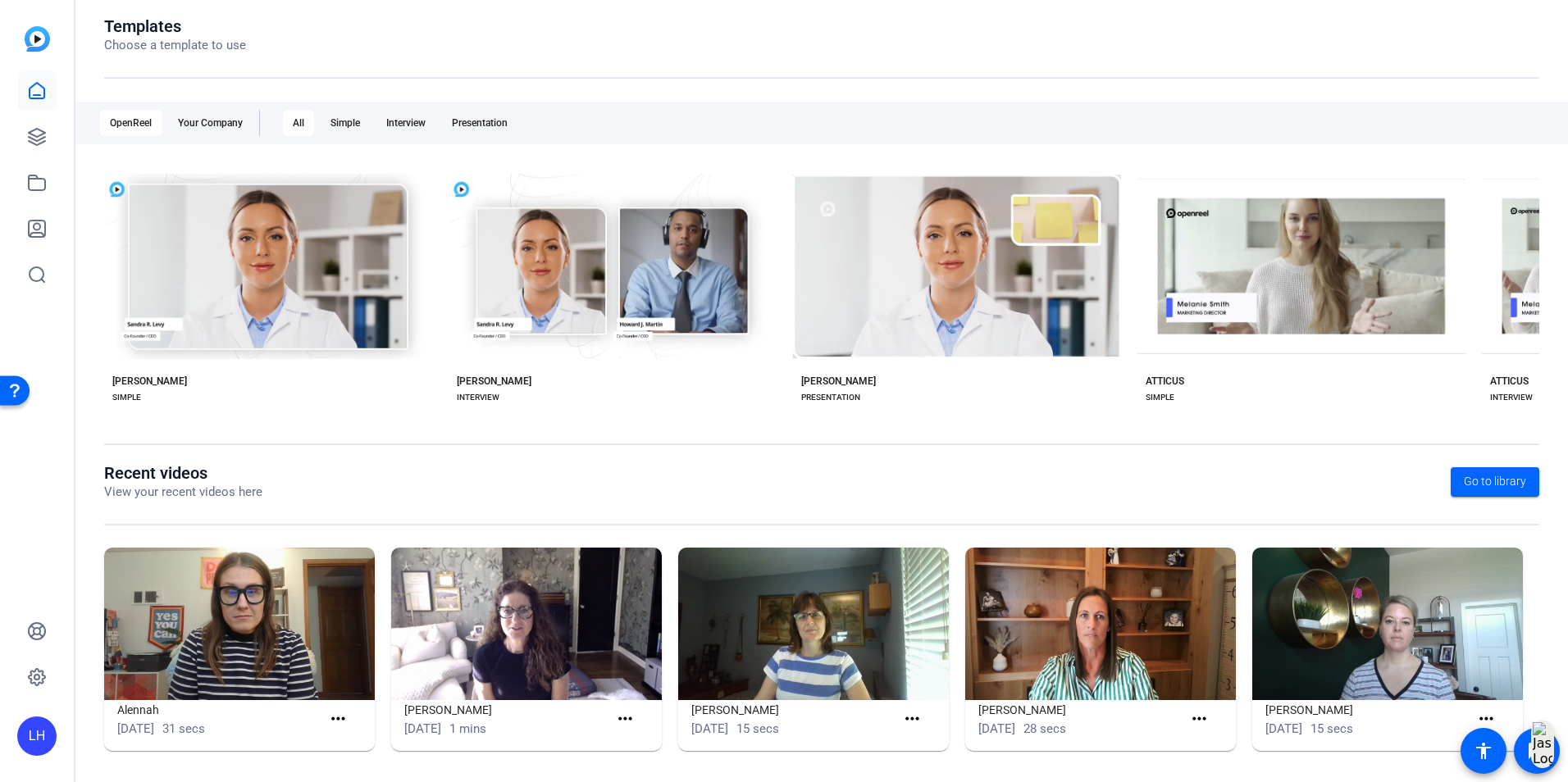
scroll to position [187, 0]
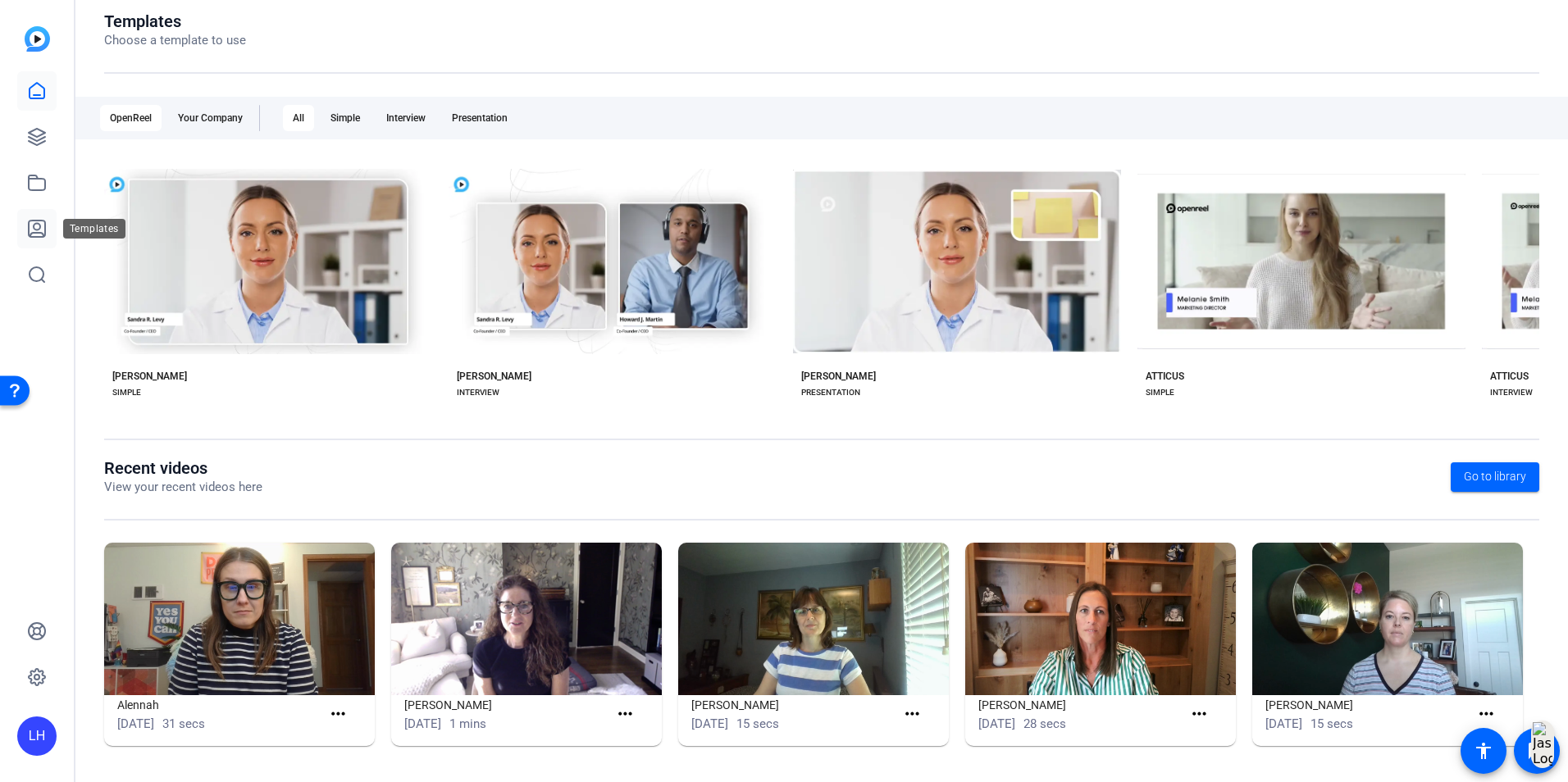
click at [44, 221] on icon at bounding box center [37, 228] width 16 height 16
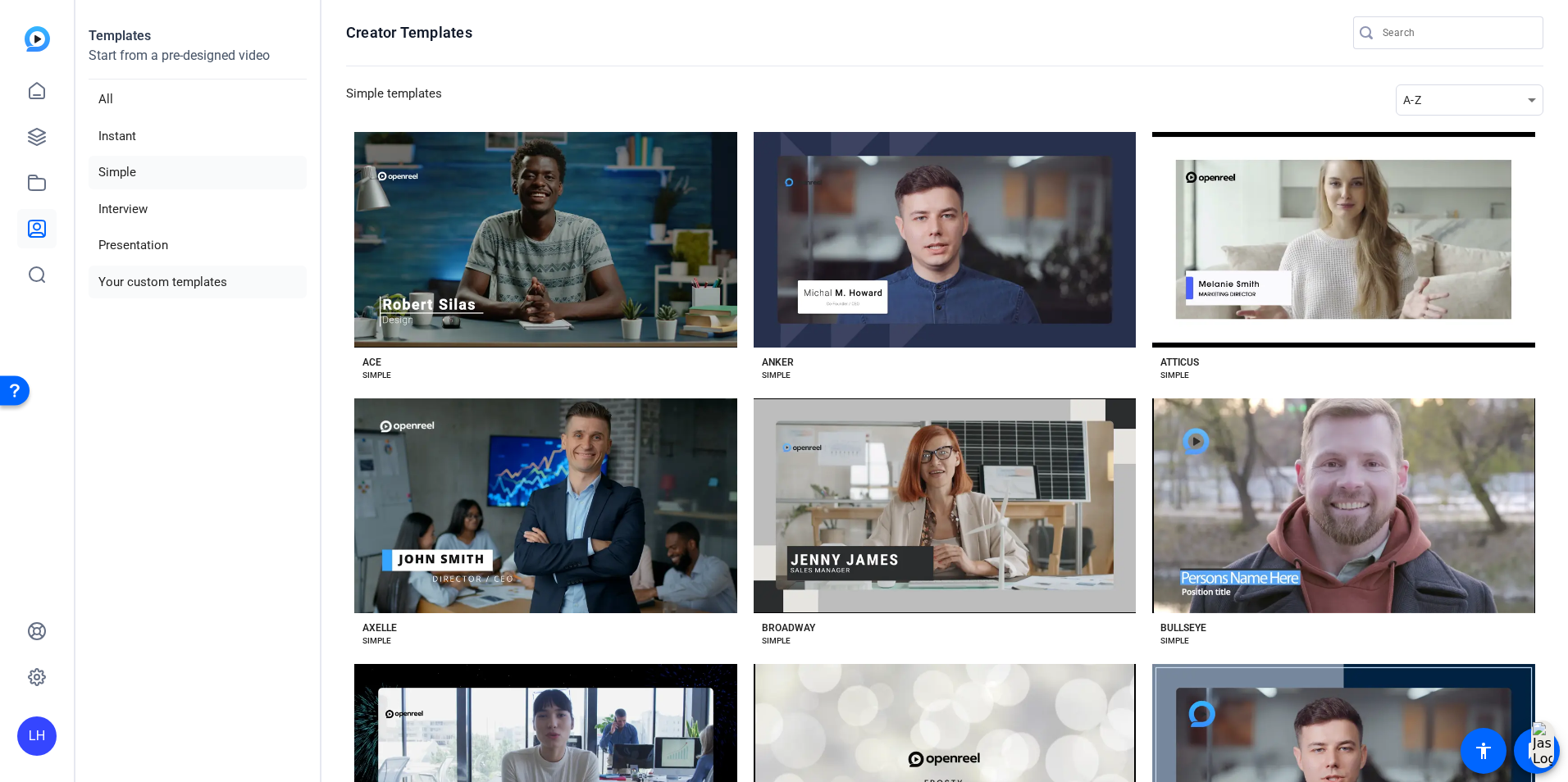
click at [187, 276] on li "Your custom templates" at bounding box center [198, 282] width 218 height 34
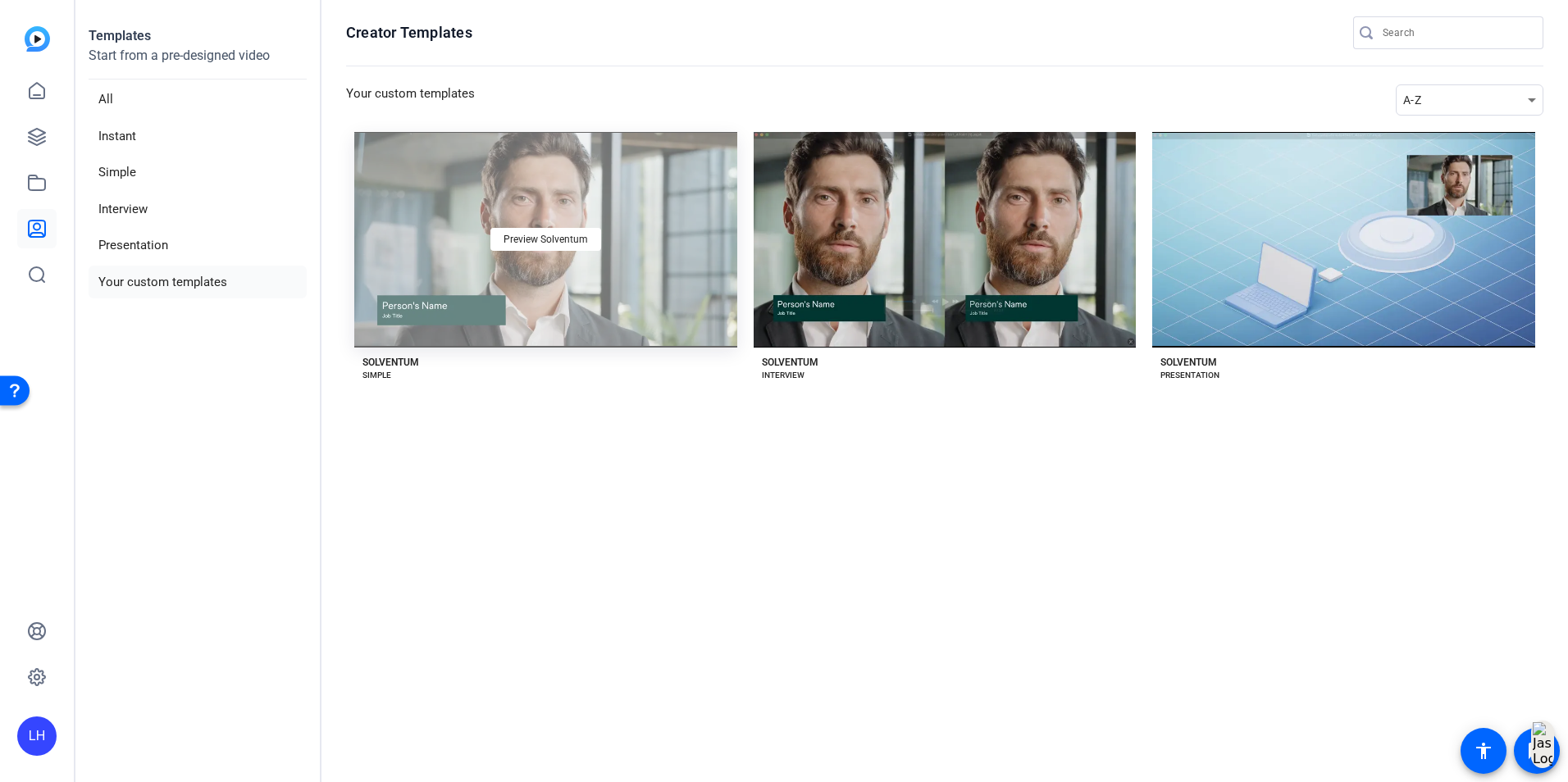
click at [480, 252] on div "Preview Solventum" at bounding box center [546, 240] width 383 height 216
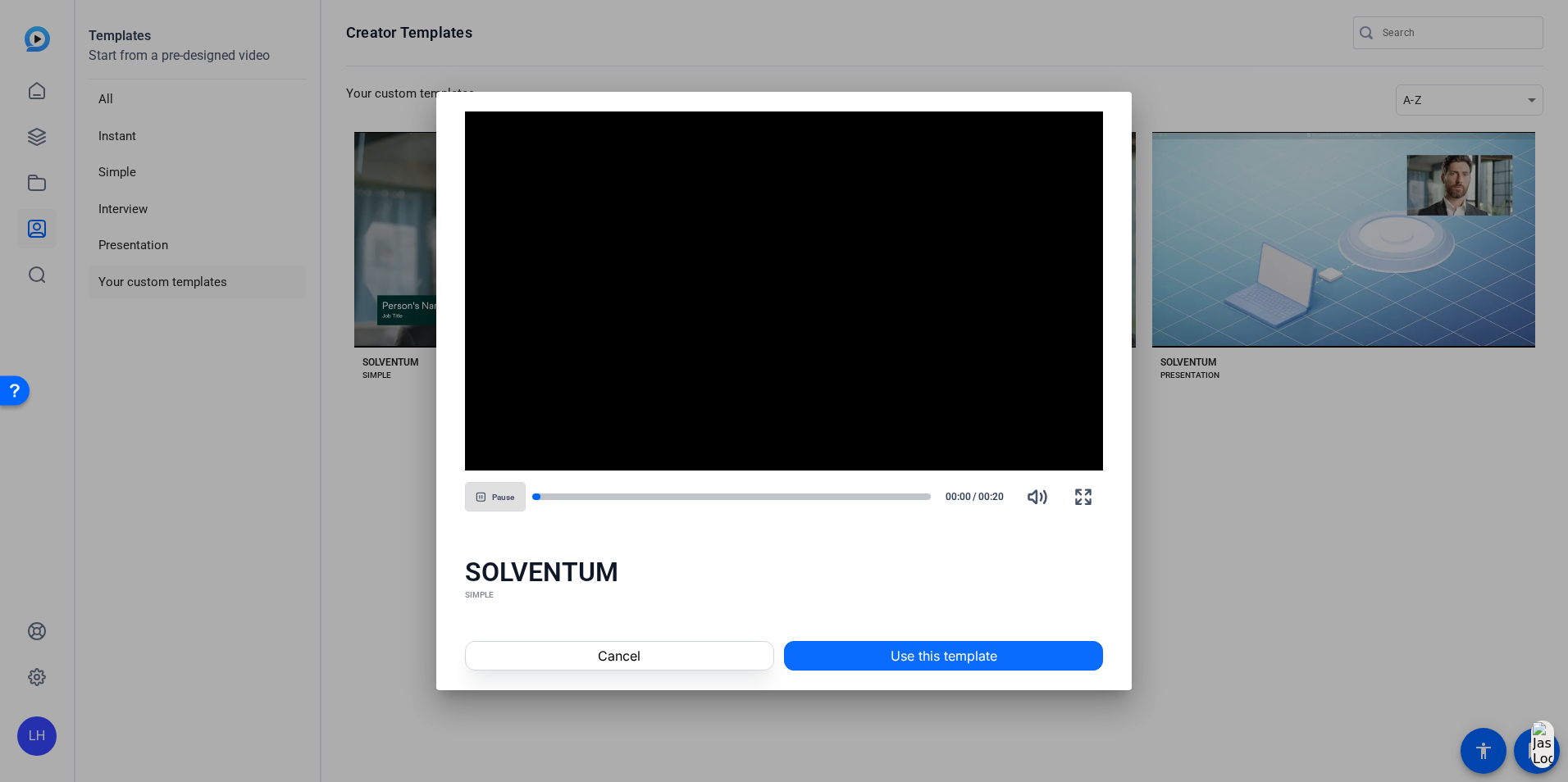
click at [886, 652] on span at bounding box center [944, 655] width 317 height 40
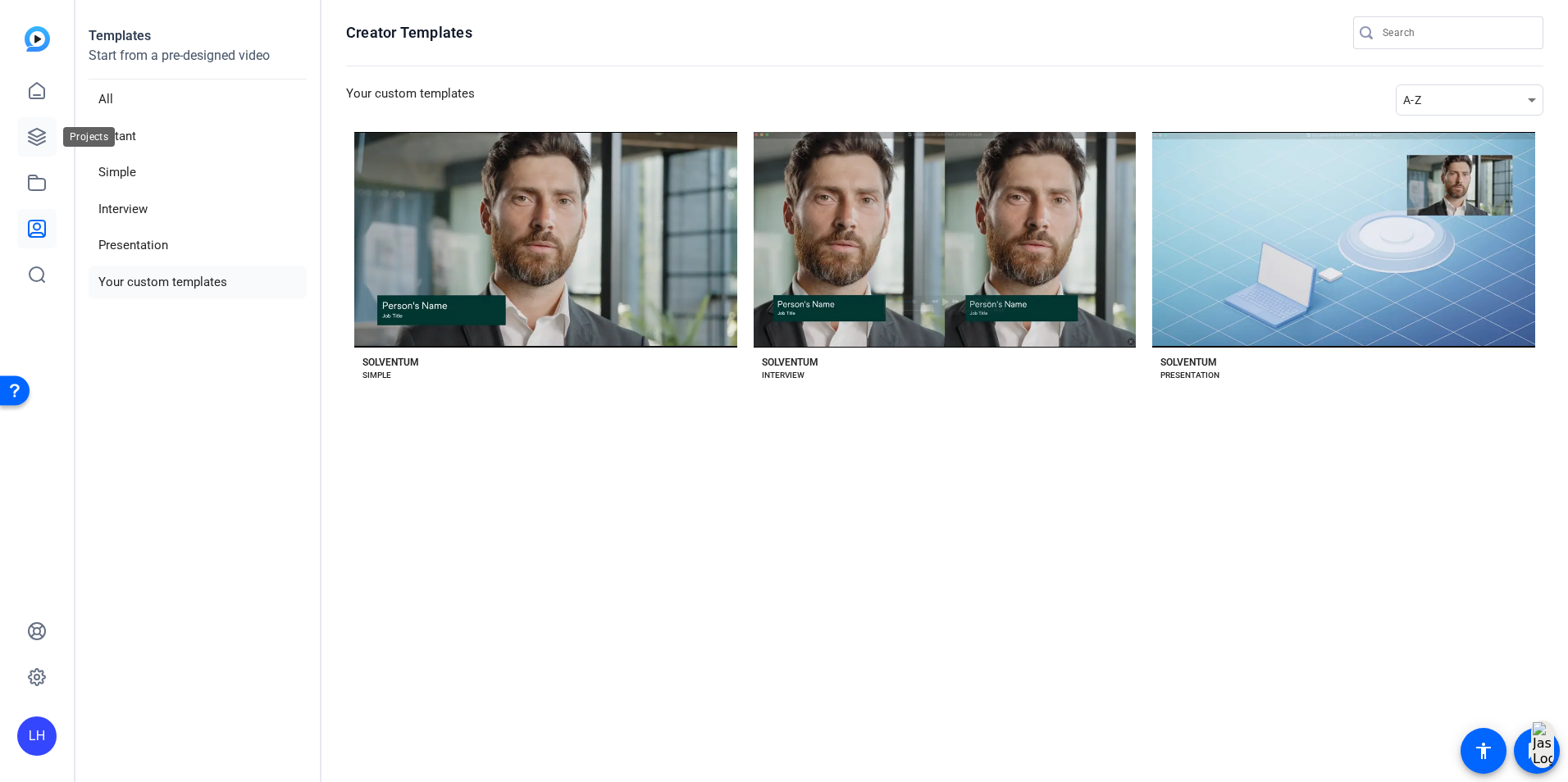
click at [36, 145] on icon at bounding box center [37, 136] width 16 height 16
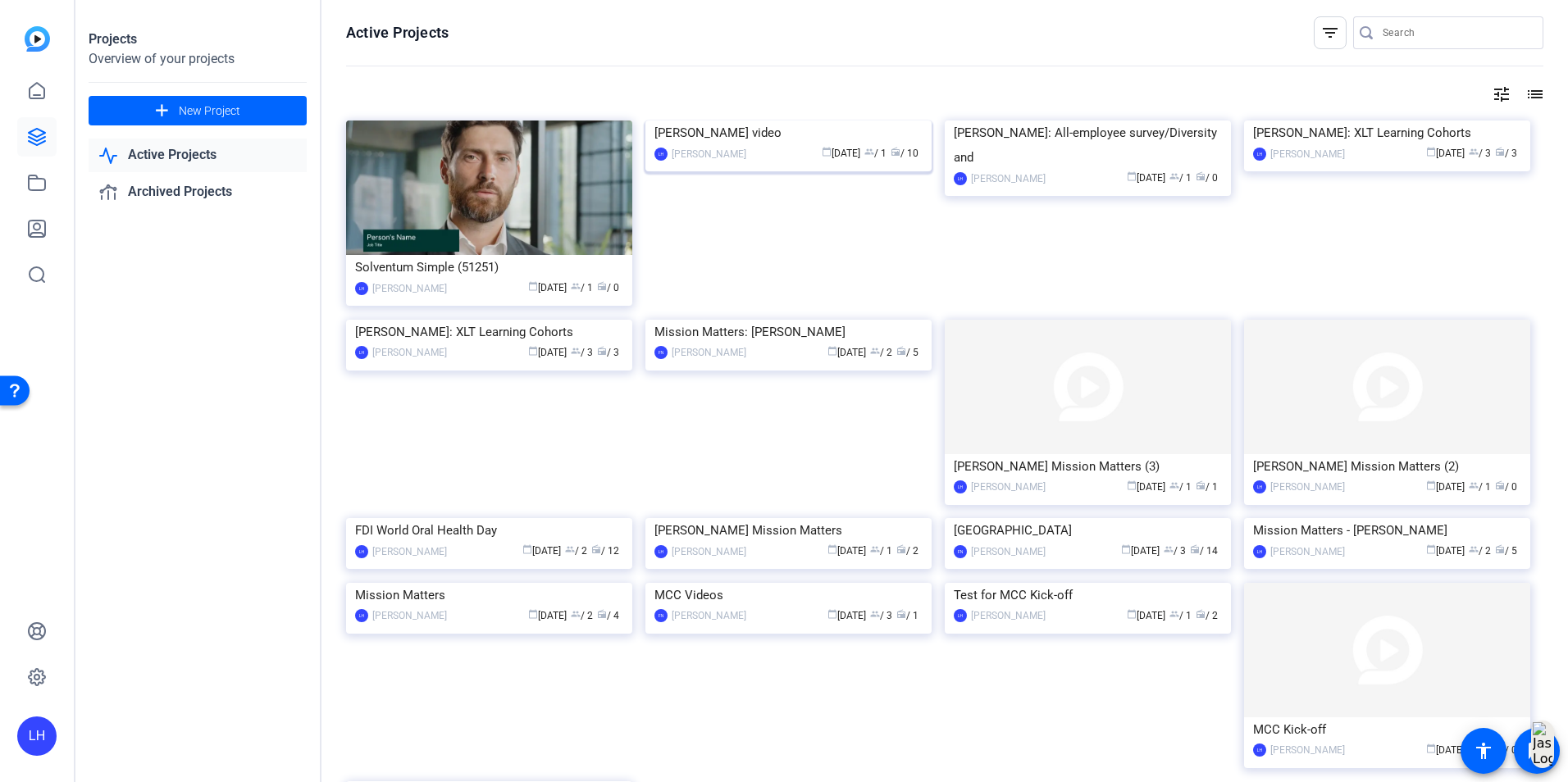
click at [717, 121] on img at bounding box center [789, 121] width 286 height 0
